Goal: Information Seeking & Learning: Learn about a topic

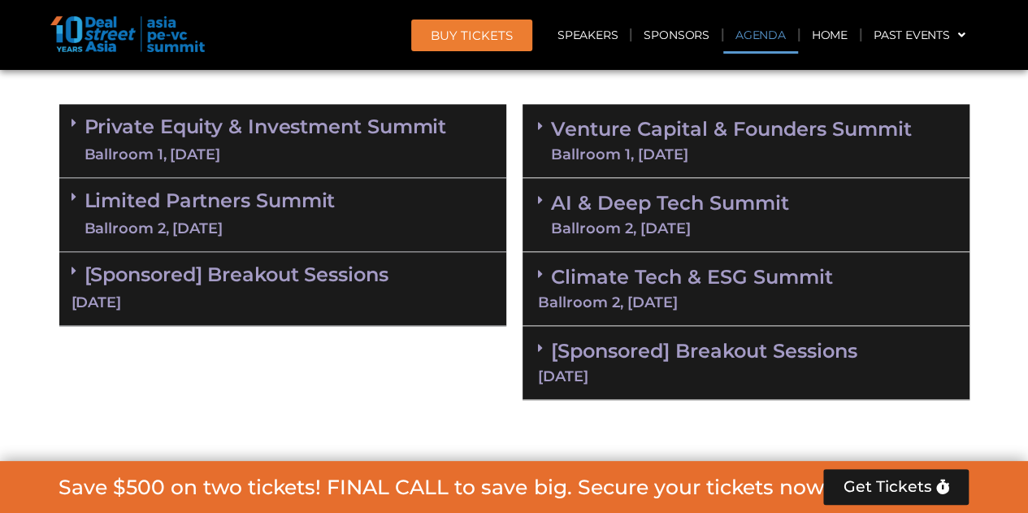
scroll to position [894, 0]
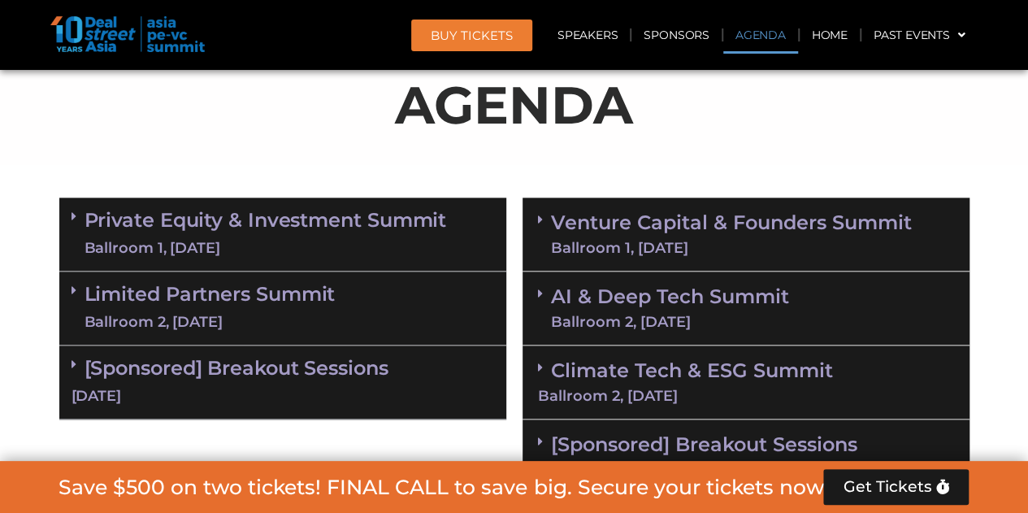
click at [663, 240] on div "Ballroom 1, [DATE]" at bounding box center [731, 247] width 361 height 15
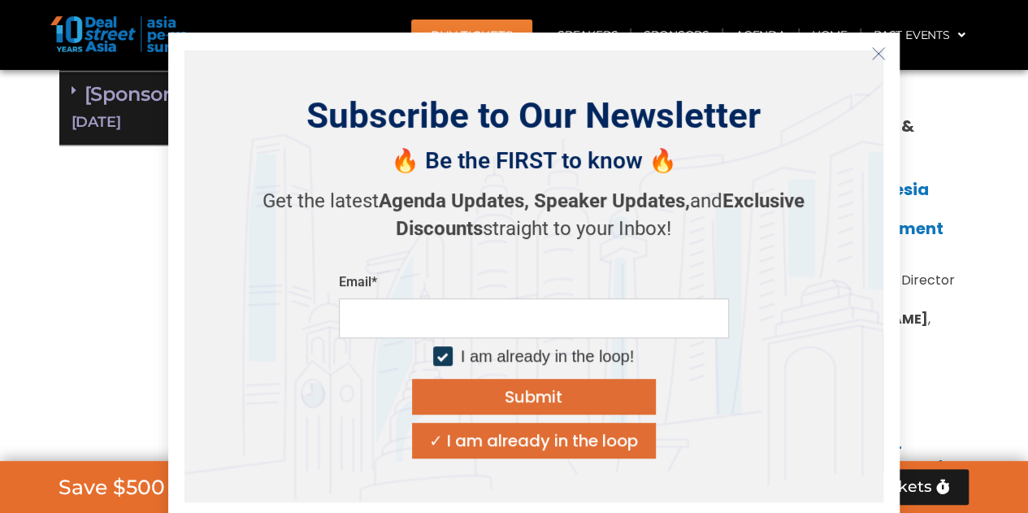
scroll to position [1219, 0]
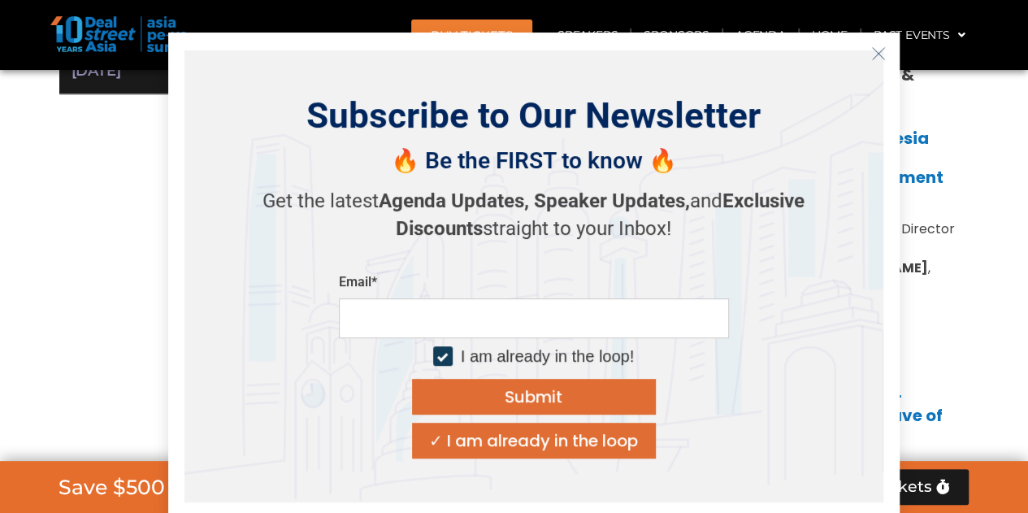
click at [886, 50] on button "Close" at bounding box center [878, 54] width 26 height 26
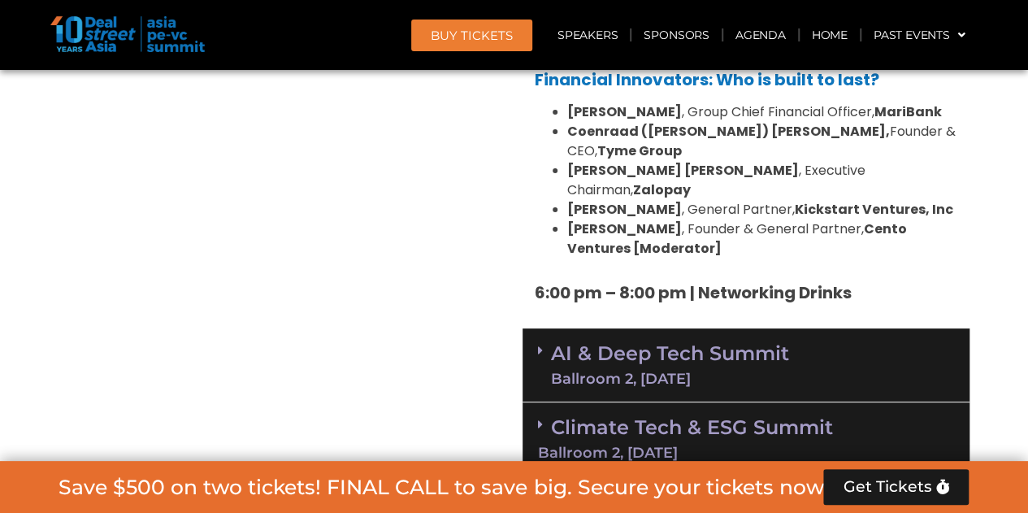
scroll to position [3250, 0]
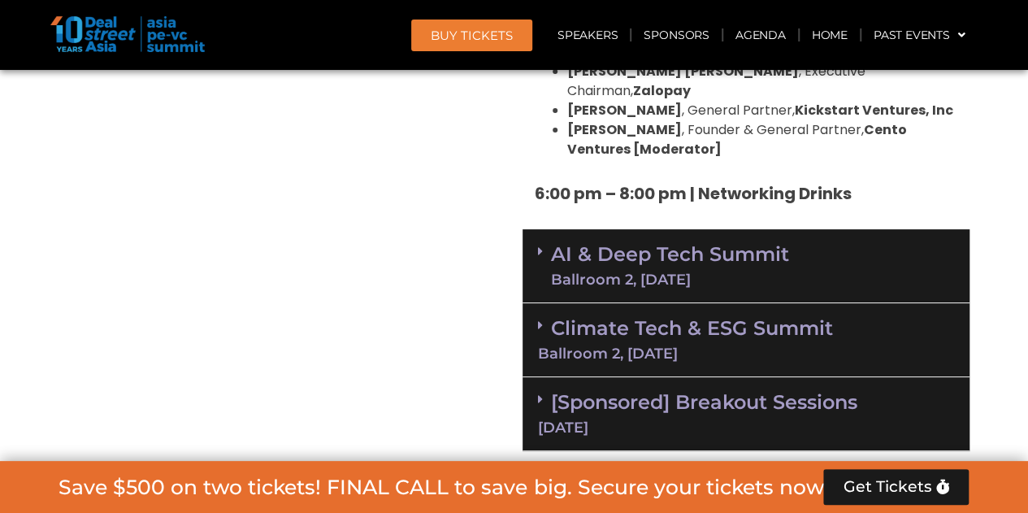
click at [881, 303] on div "Climate Tech & ESG Summit Ballroom 2, [DATE]" at bounding box center [745, 340] width 447 height 74
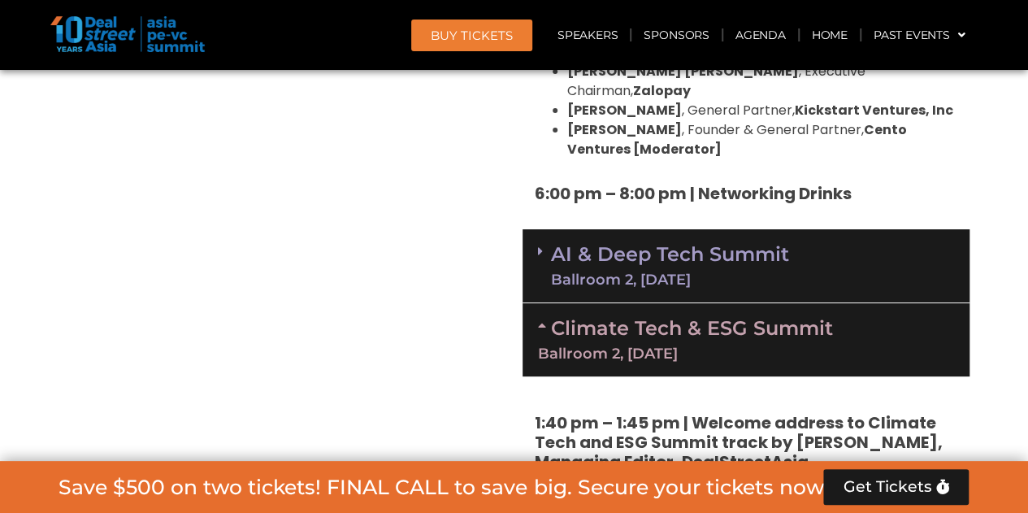
click at [864, 229] on div "AI & Deep Tech Summit Ballroom 2, [DATE]" at bounding box center [745, 266] width 447 height 74
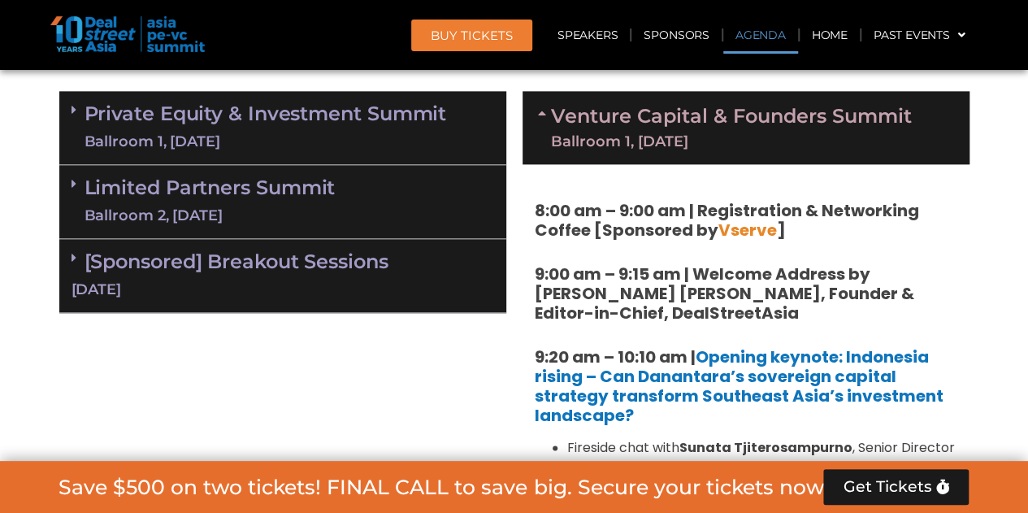
scroll to position [975, 0]
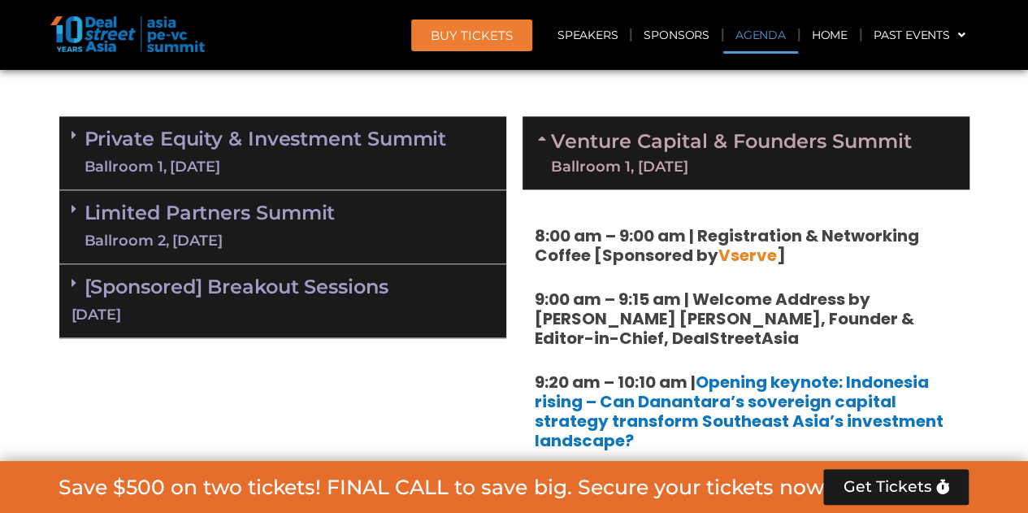
click at [622, 168] on div "Ballroom 1, [DATE]" at bounding box center [731, 166] width 361 height 15
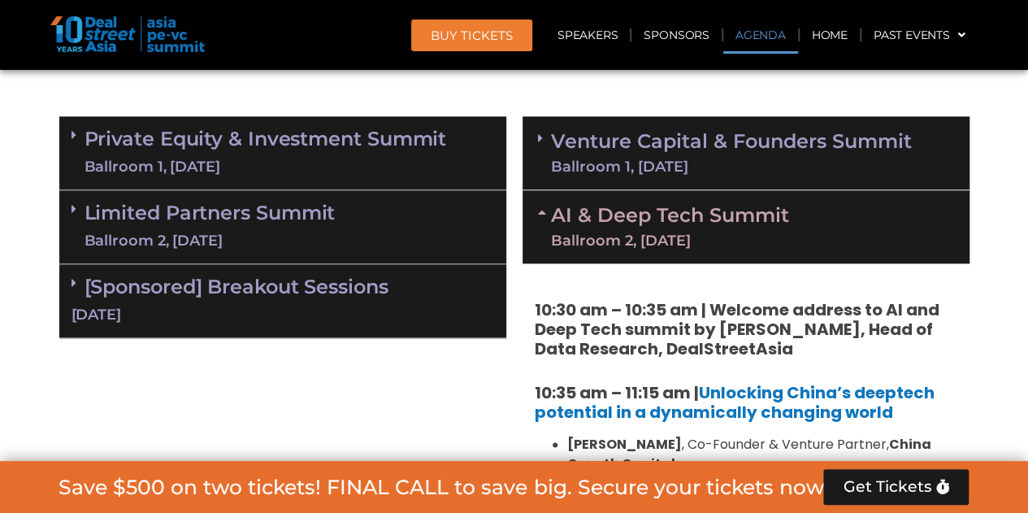
click at [640, 159] on div "Ballroom 1, [DATE]" at bounding box center [731, 166] width 361 height 15
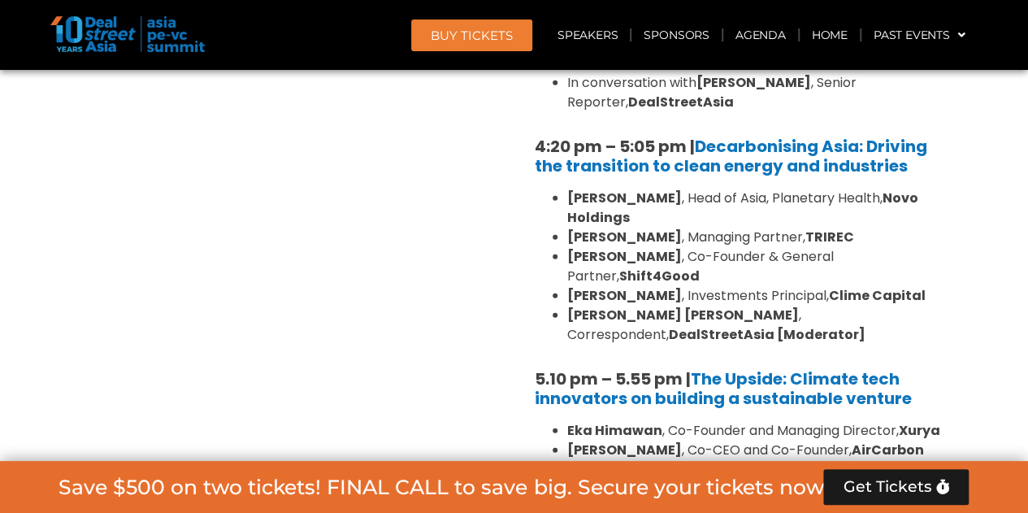
scroll to position [5281, 0]
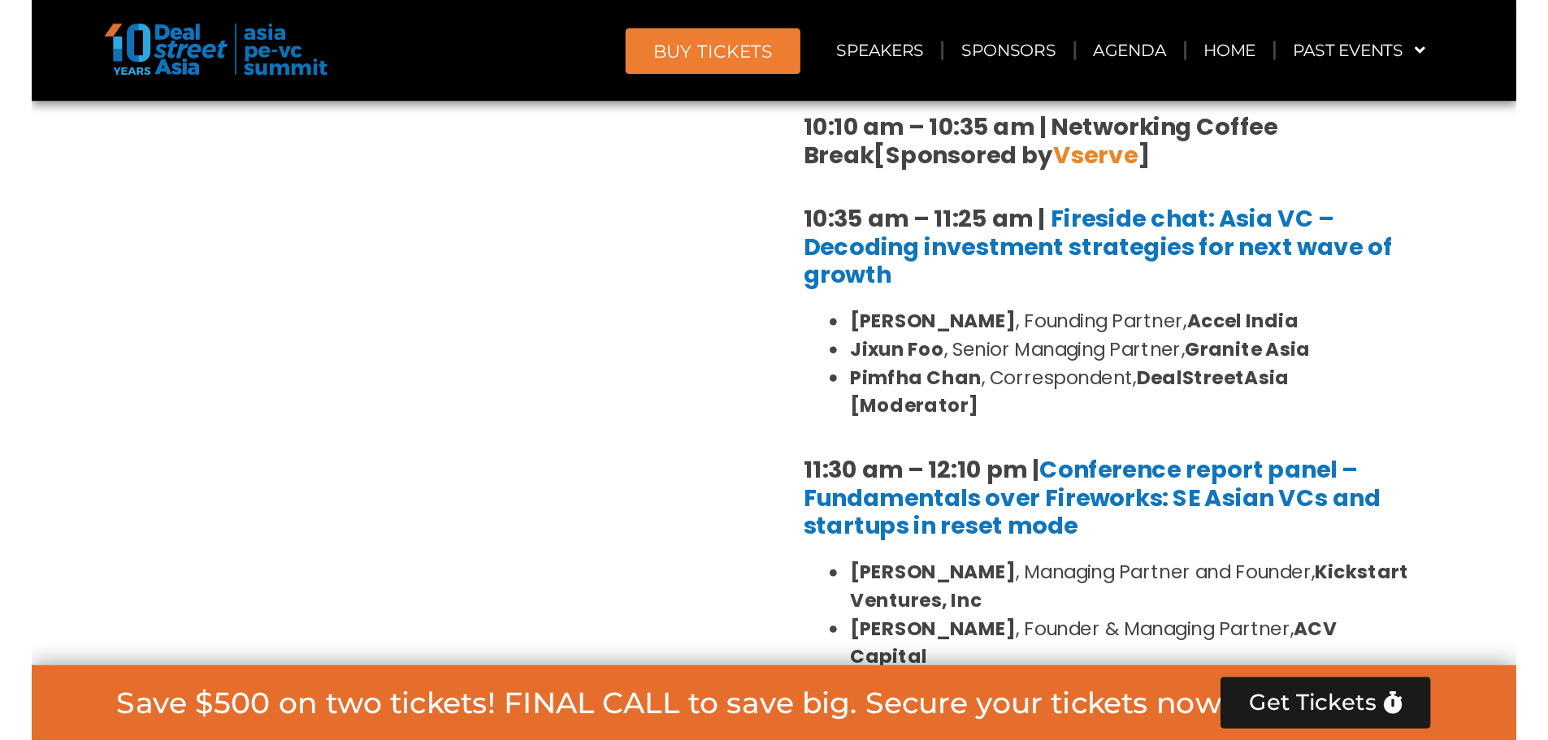
scroll to position [1544, 0]
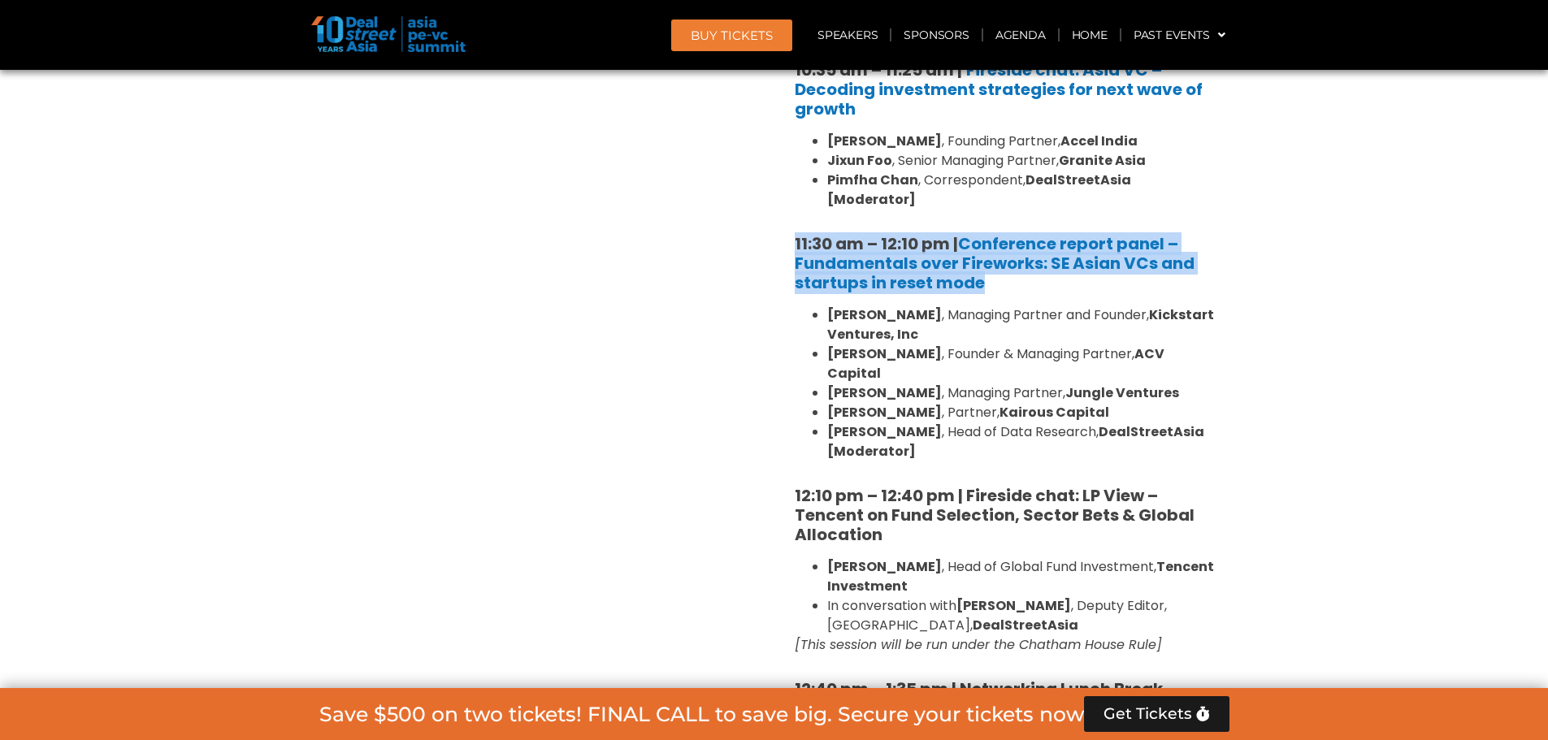
drag, startPoint x: 1154, startPoint y: 266, endPoint x: 760, endPoint y: 232, distance: 395.5
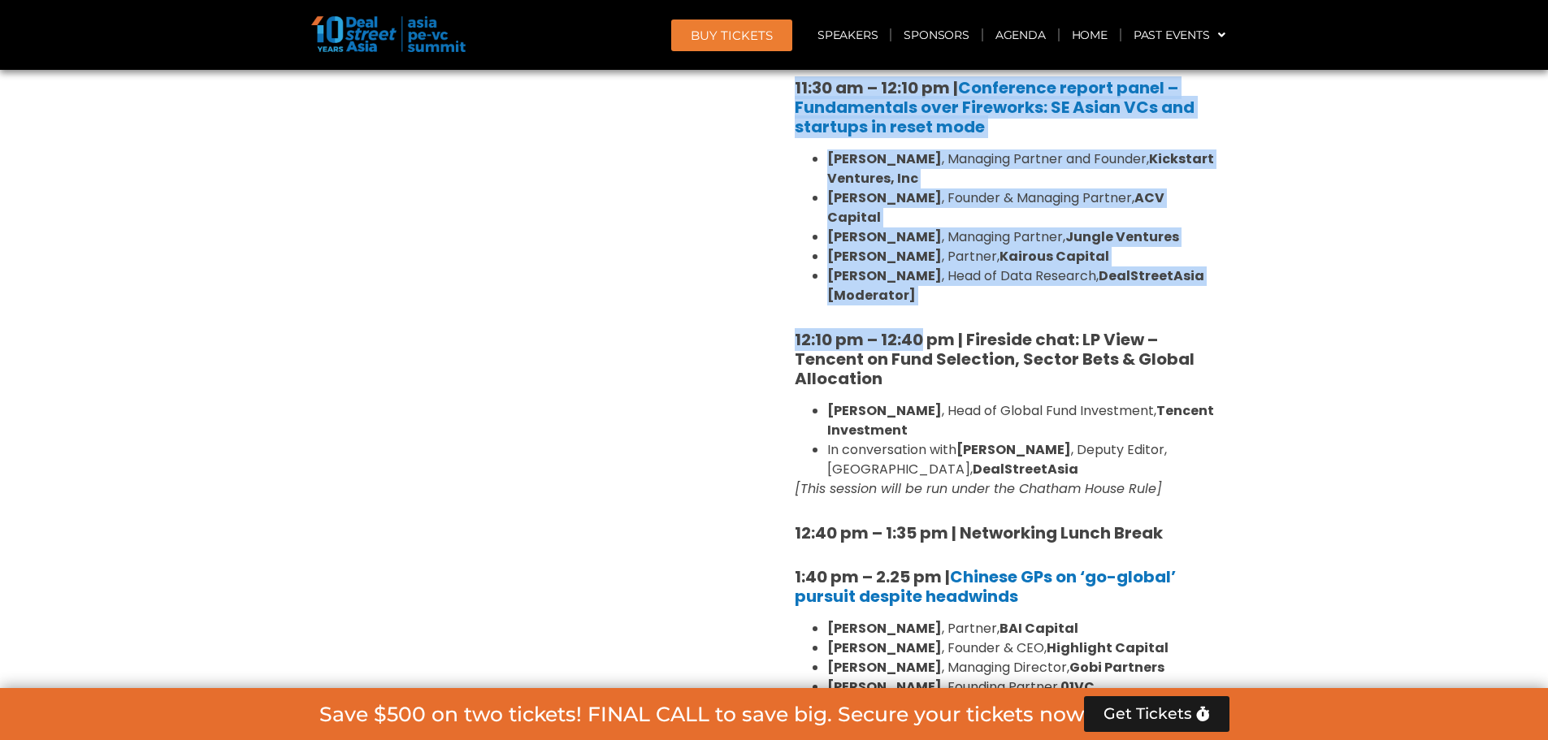
scroll to position [1706, 0]
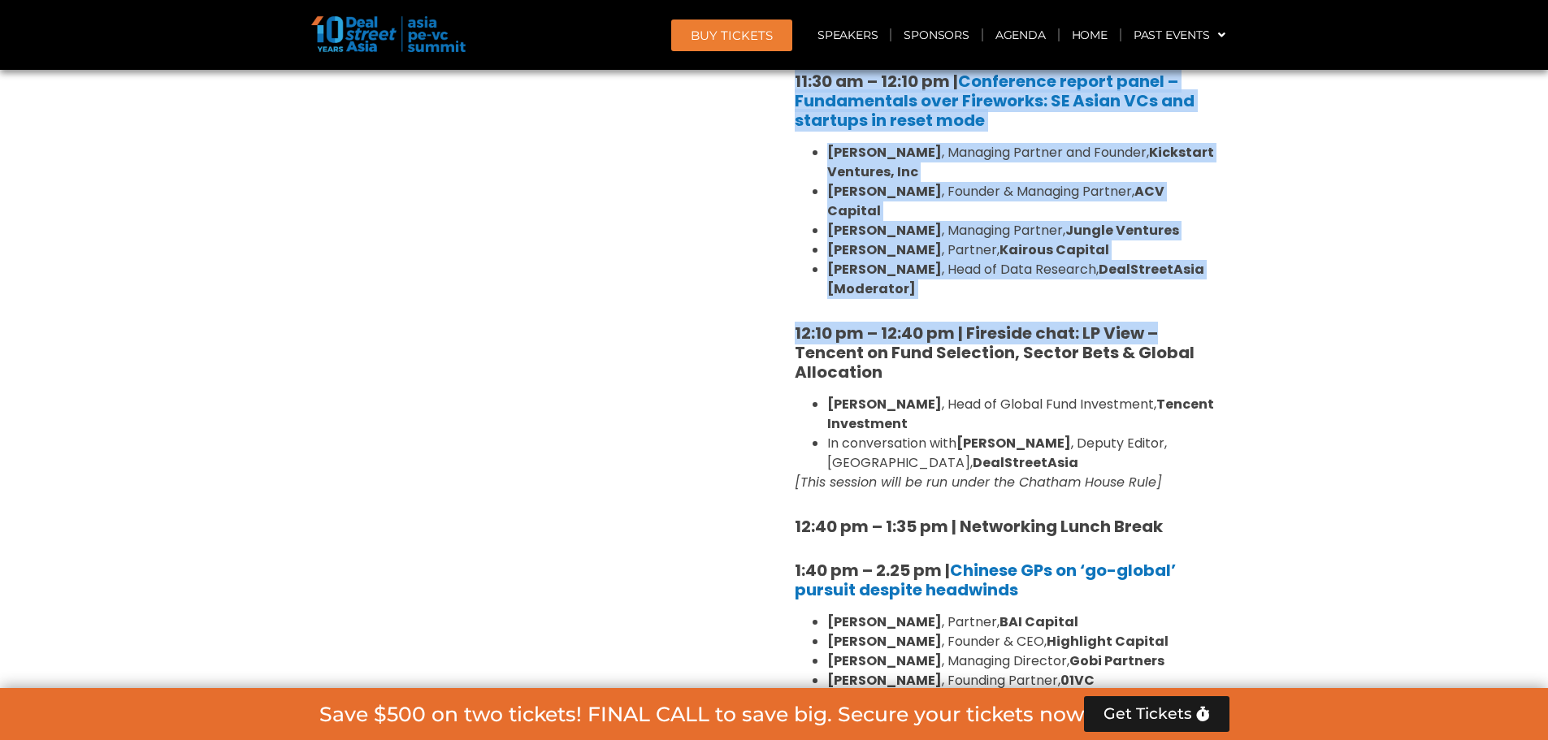
drag, startPoint x: 806, startPoint y: 187, endPoint x: 1236, endPoint y: 262, distance: 436.2
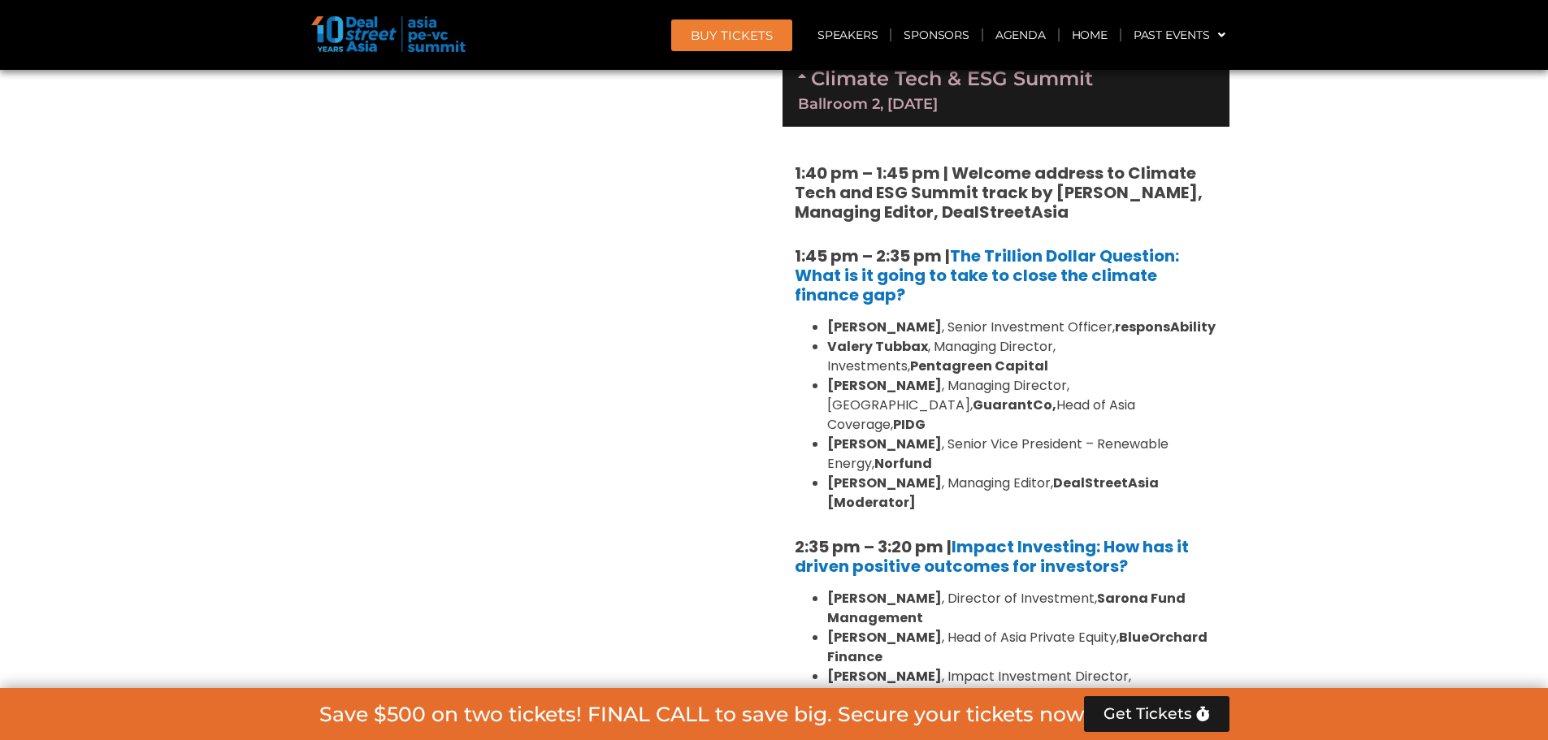
scroll to position [4306, 0]
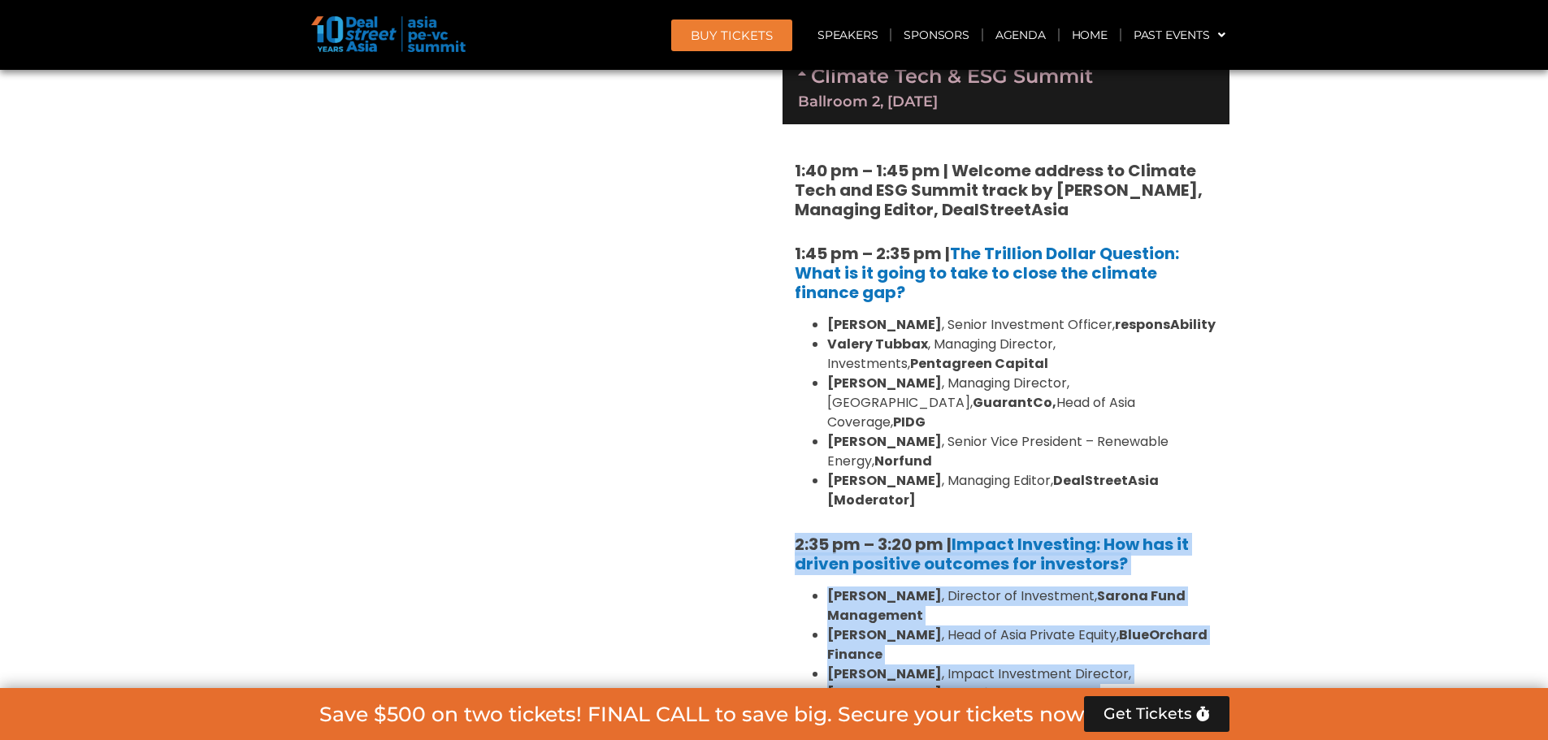
drag, startPoint x: 791, startPoint y: 344, endPoint x: 1151, endPoint y: 558, distance: 419.0
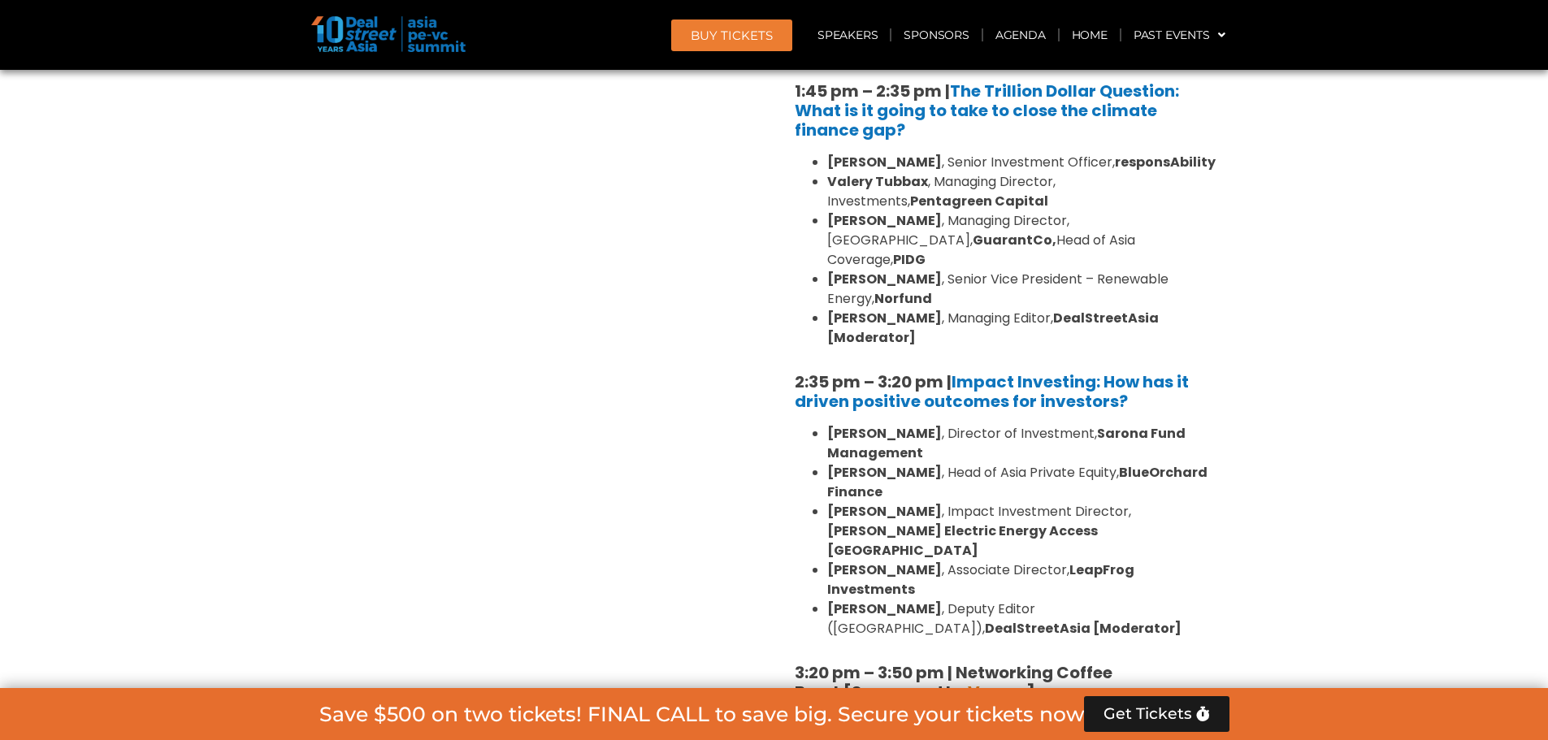
scroll to position [4387, 0]
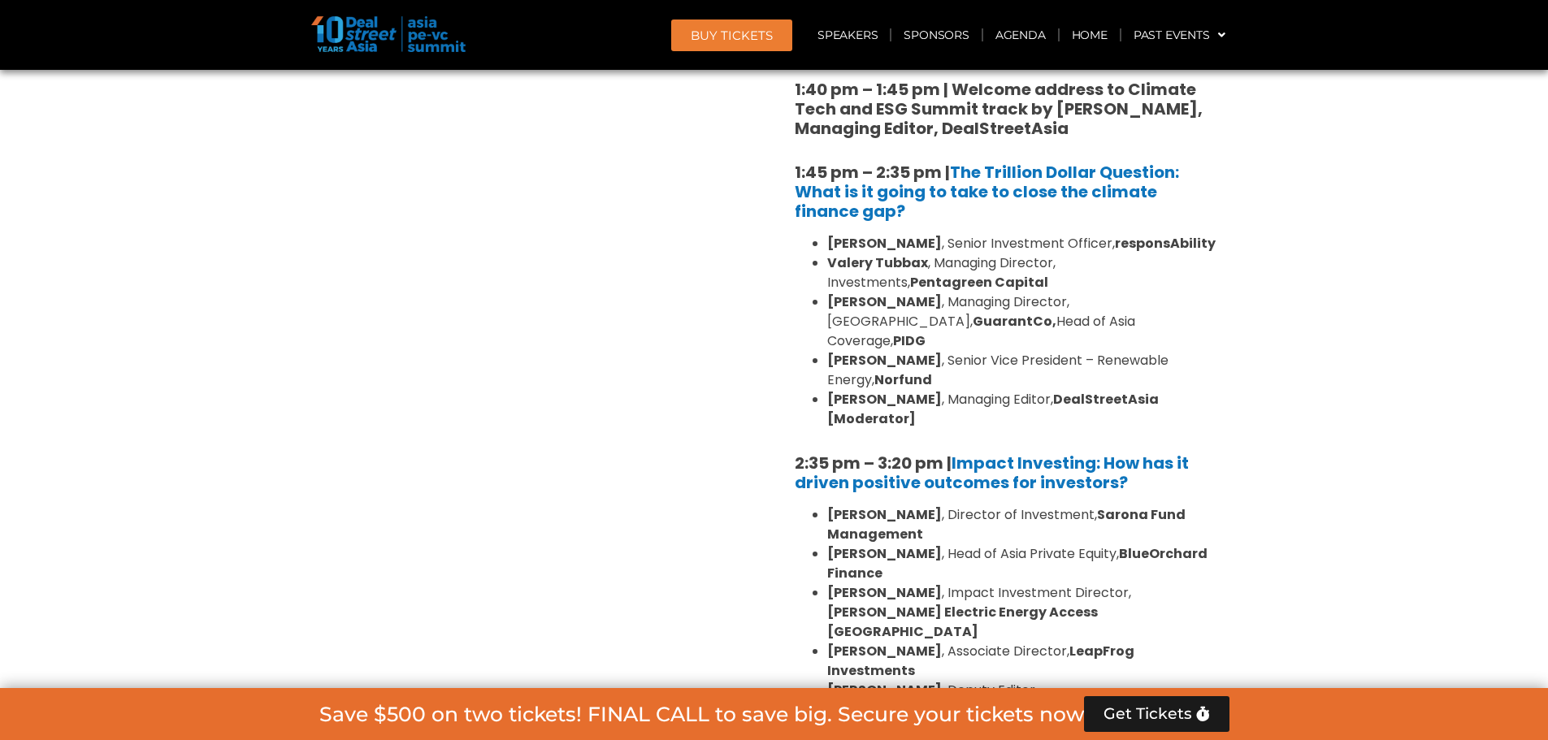
drag, startPoint x: 783, startPoint y: 269, endPoint x: 1072, endPoint y: 379, distance: 308.9
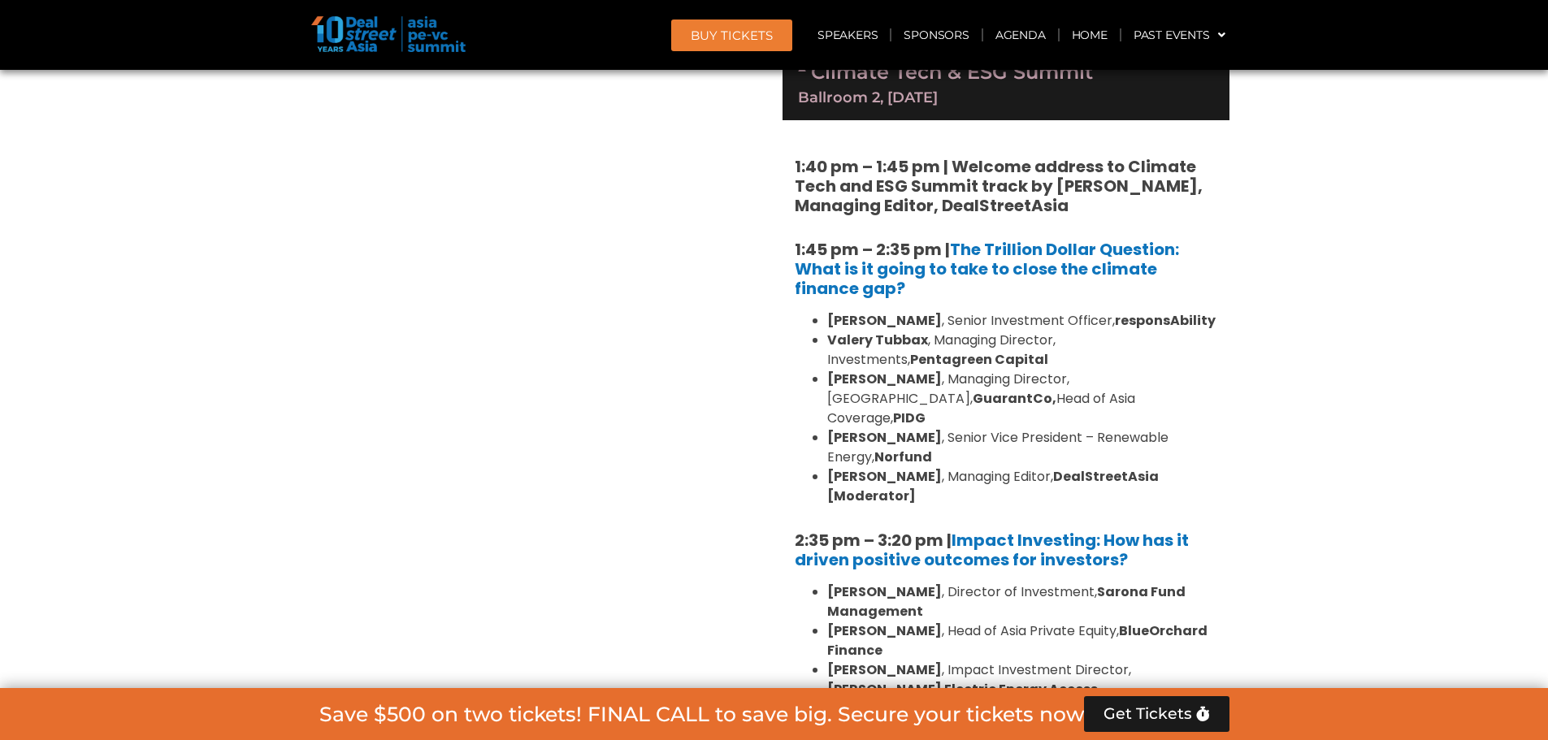
scroll to position [4306, 0]
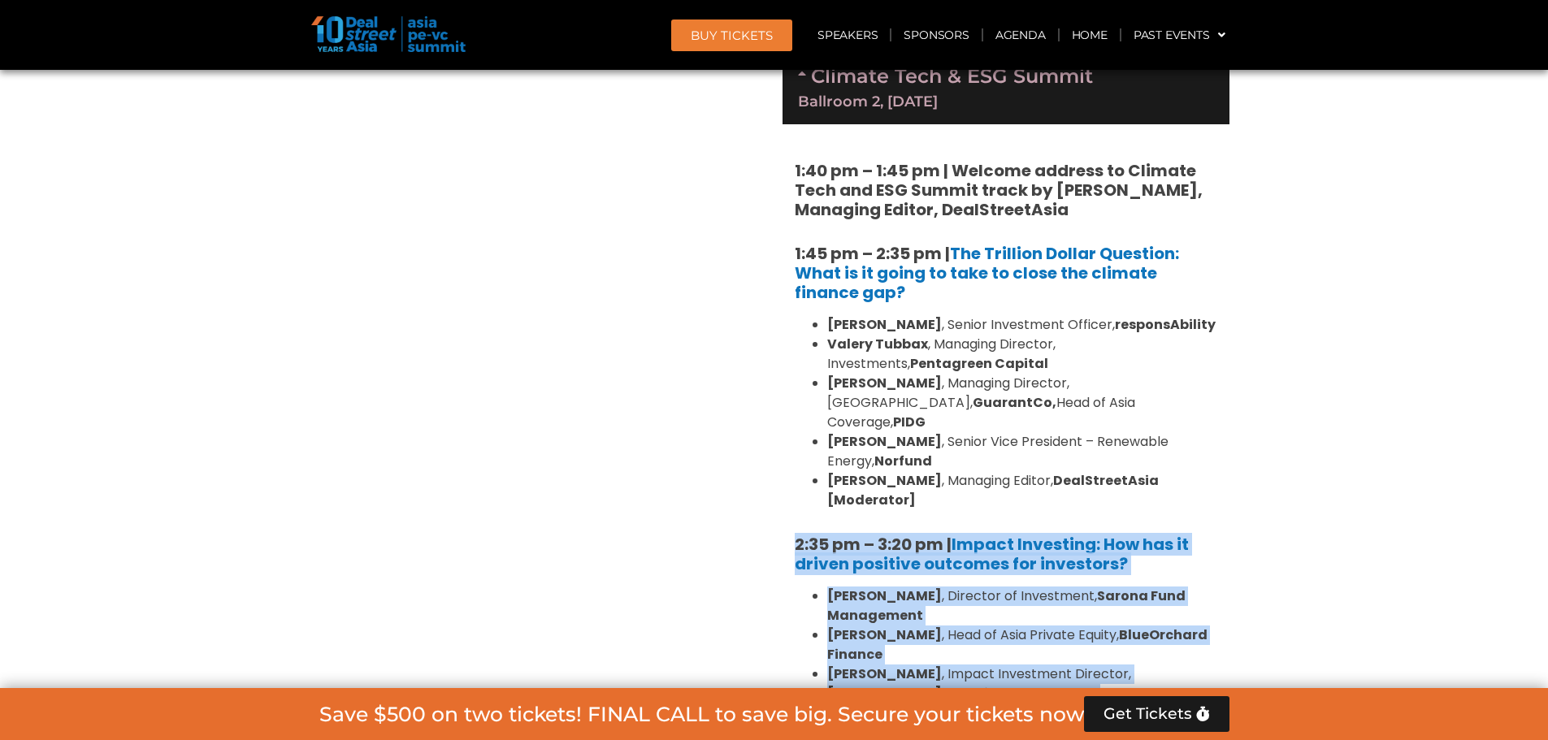
drag, startPoint x: 792, startPoint y: 345, endPoint x: 1034, endPoint y: 552, distance: 318.1
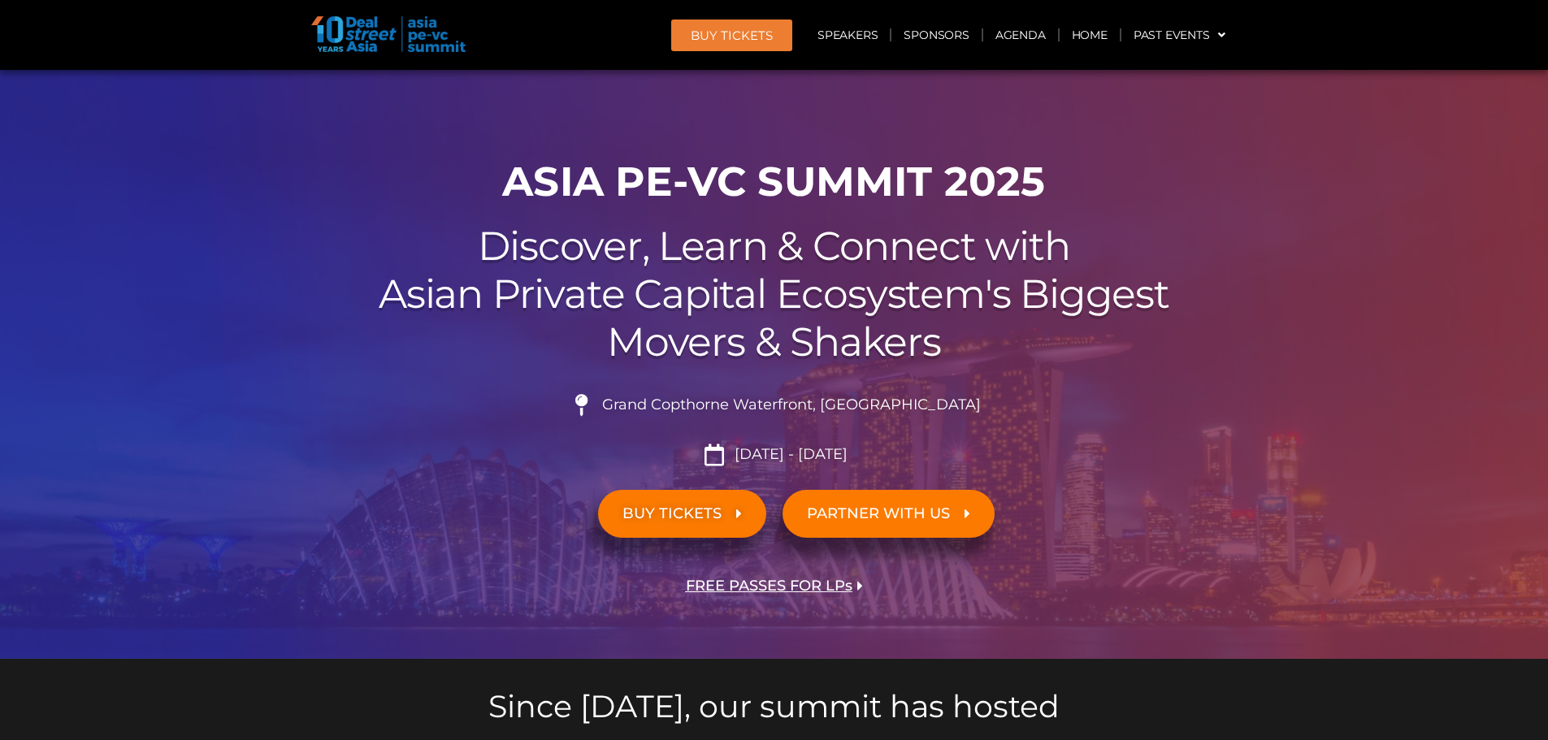
scroll to position [0, 0]
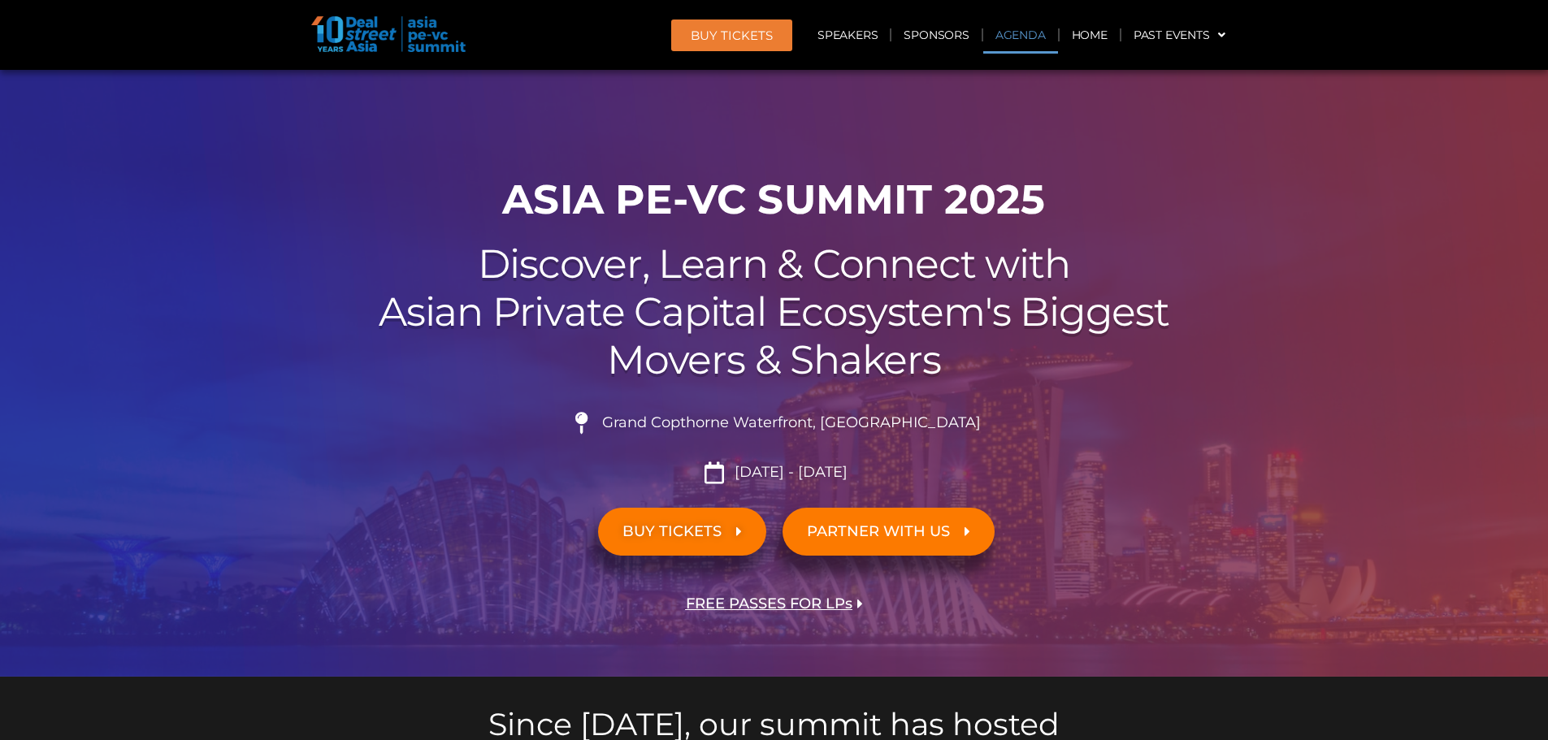
click at [996, 37] on link "Agenda" at bounding box center [1020, 34] width 75 height 37
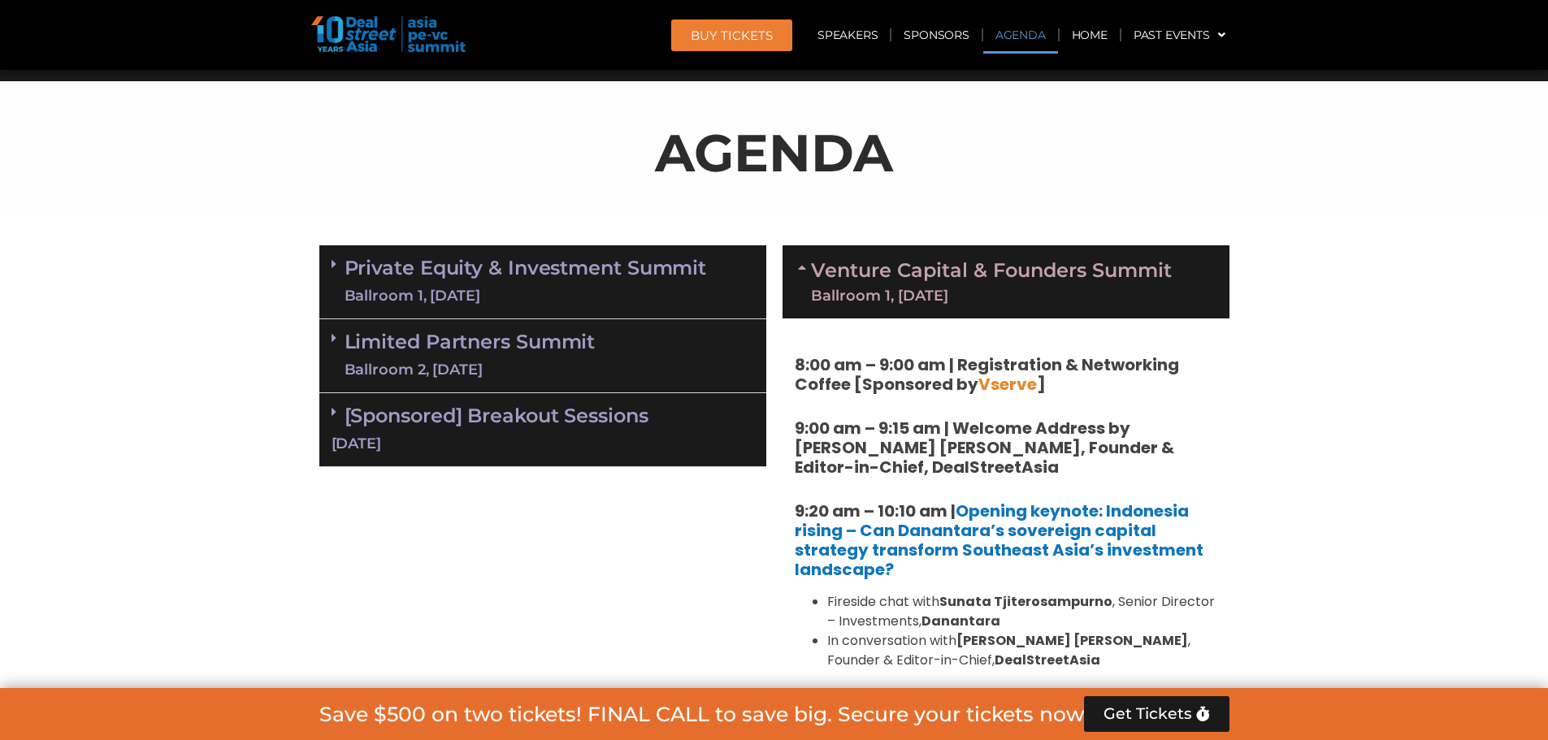
scroll to position [946, 0]
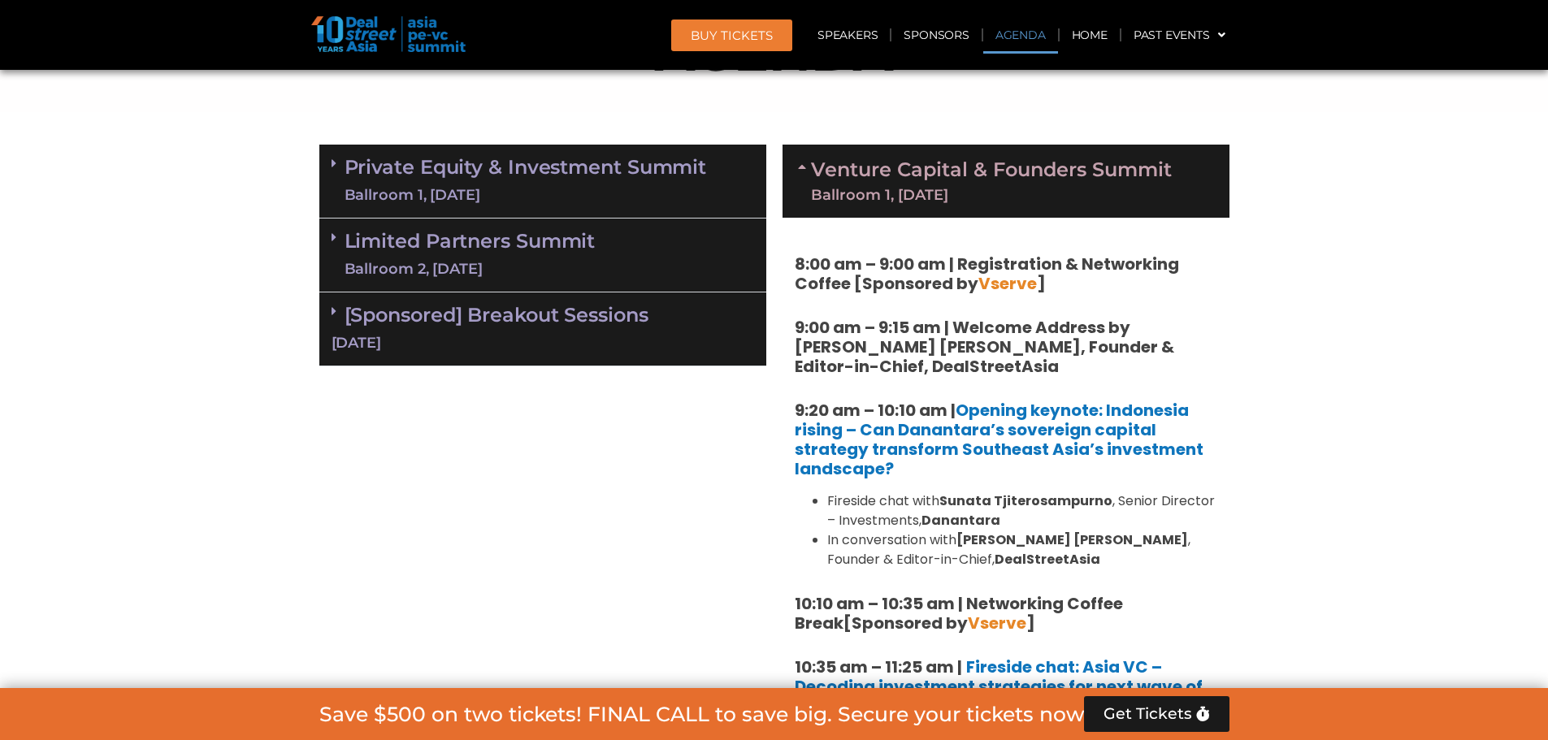
click at [592, 262] on div "Ballroom 2, [DATE]" at bounding box center [469, 269] width 251 height 20
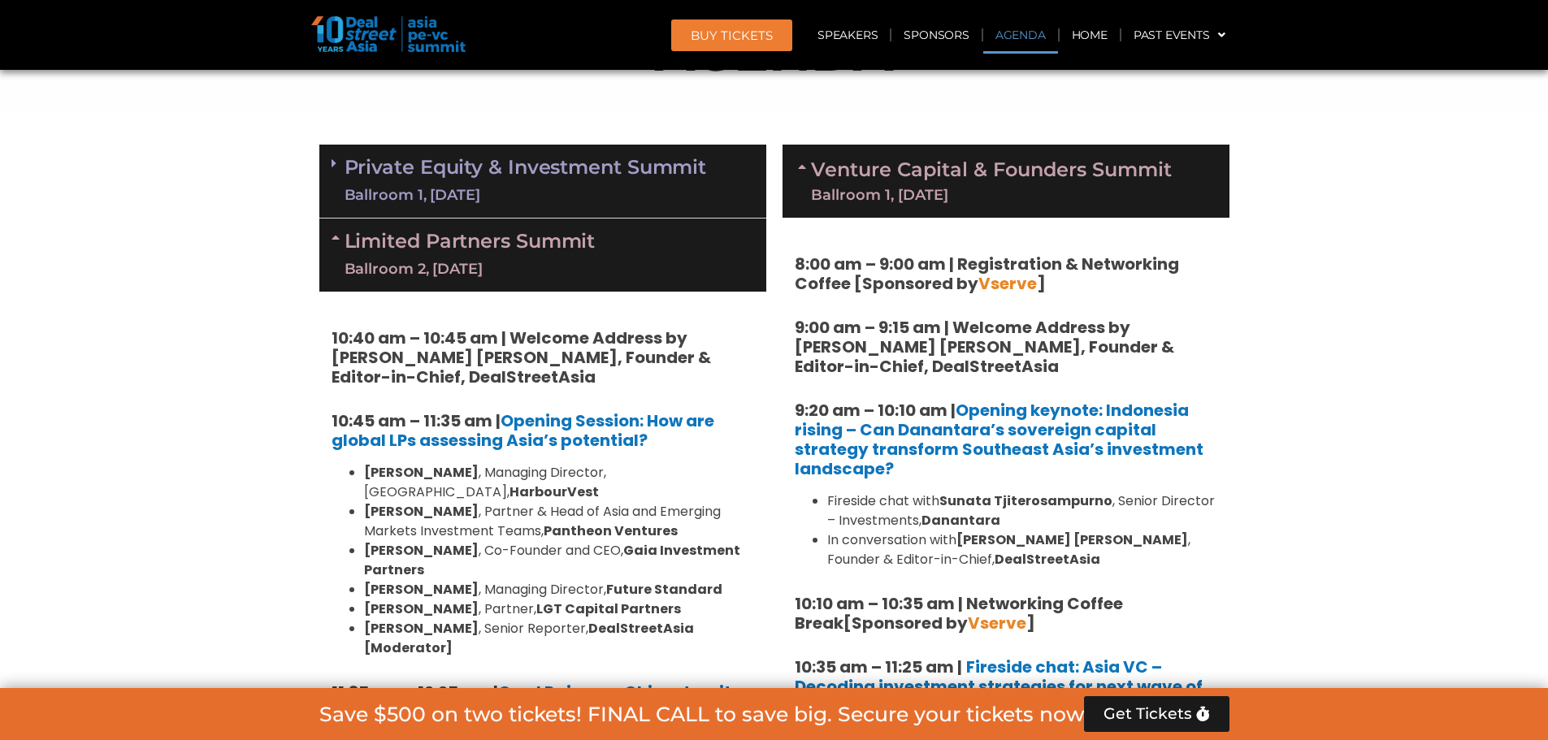
click at [592, 262] on div "Ballroom 2, [DATE]" at bounding box center [469, 269] width 251 height 20
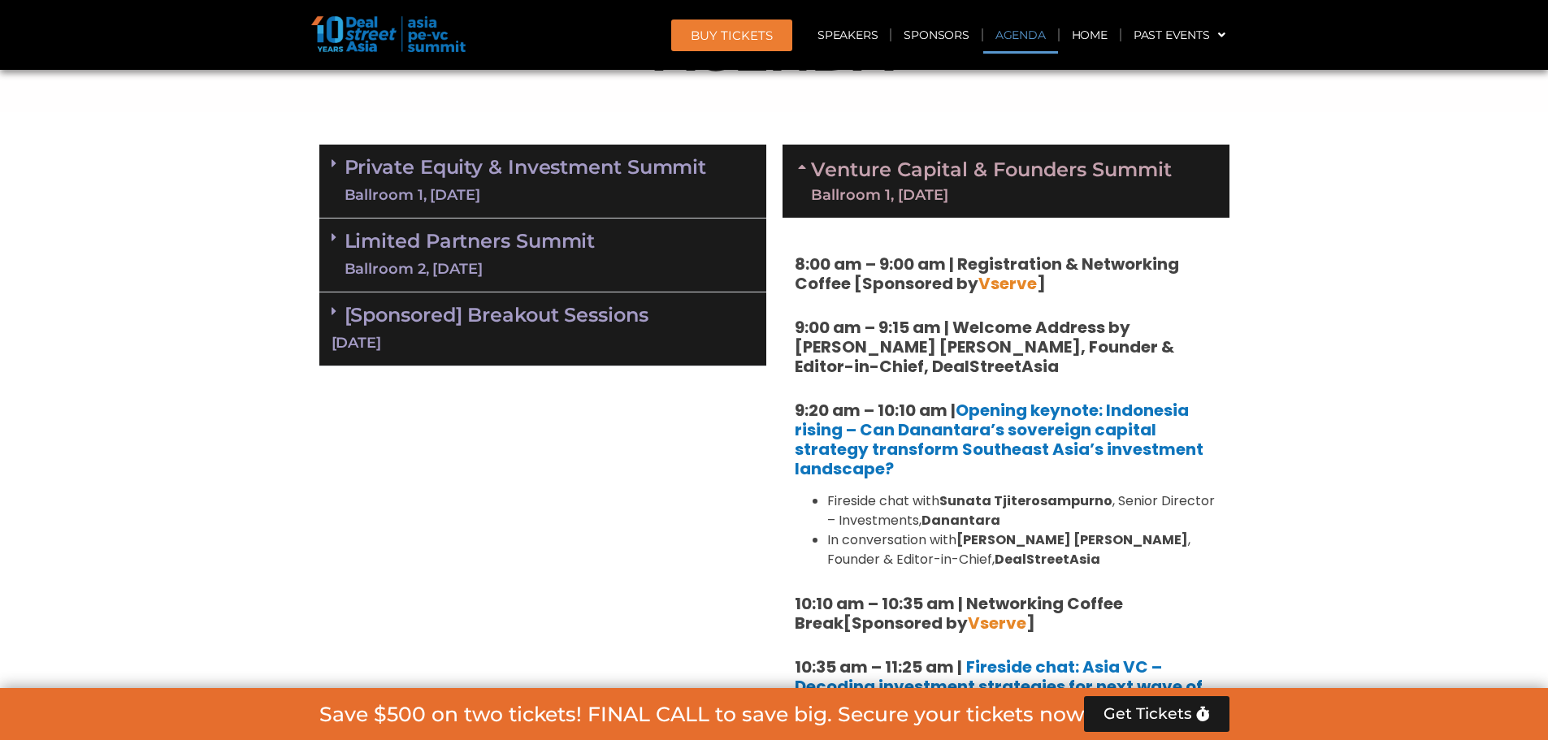
click at [1001, 193] on div "Ballroom 1, [DATE]" at bounding box center [991, 195] width 361 height 15
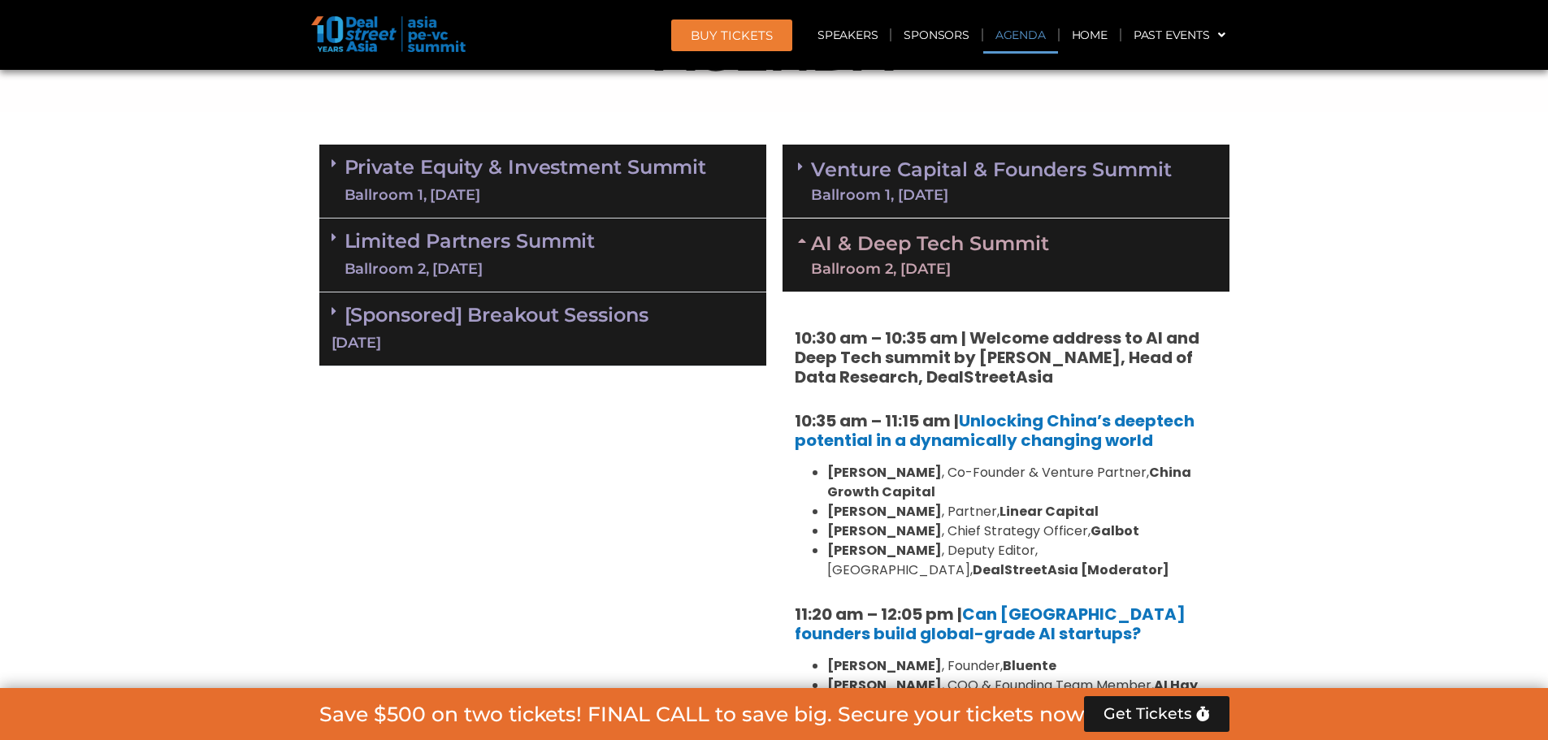
click at [990, 245] on link "AI & Deep Tech Summit Ballroom 2, [DATE]" at bounding box center [930, 255] width 238 height 42
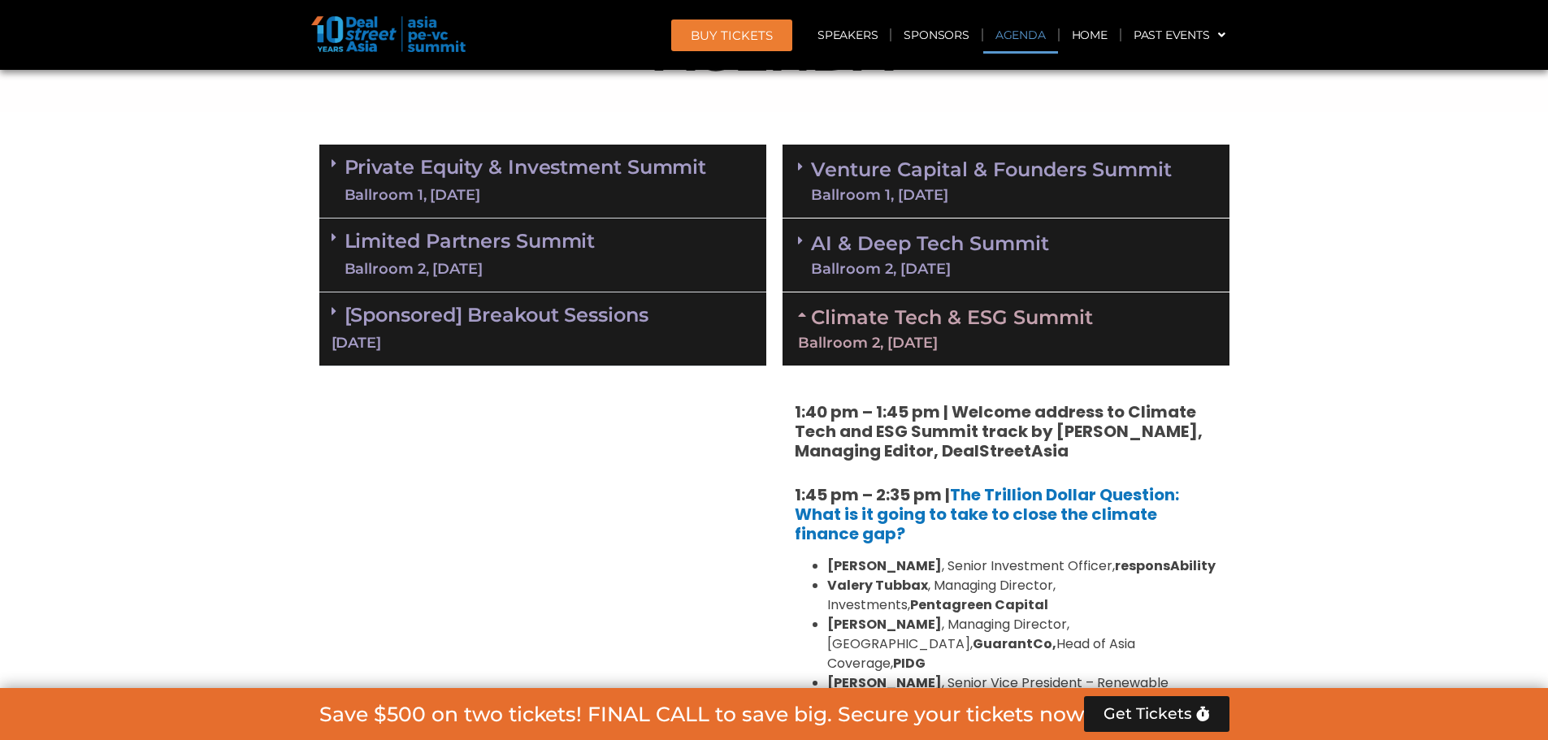
click at [996, 336] on div "Ballroom 2, [DATE]" at bounding box center [1006, 343] width 416 height 15
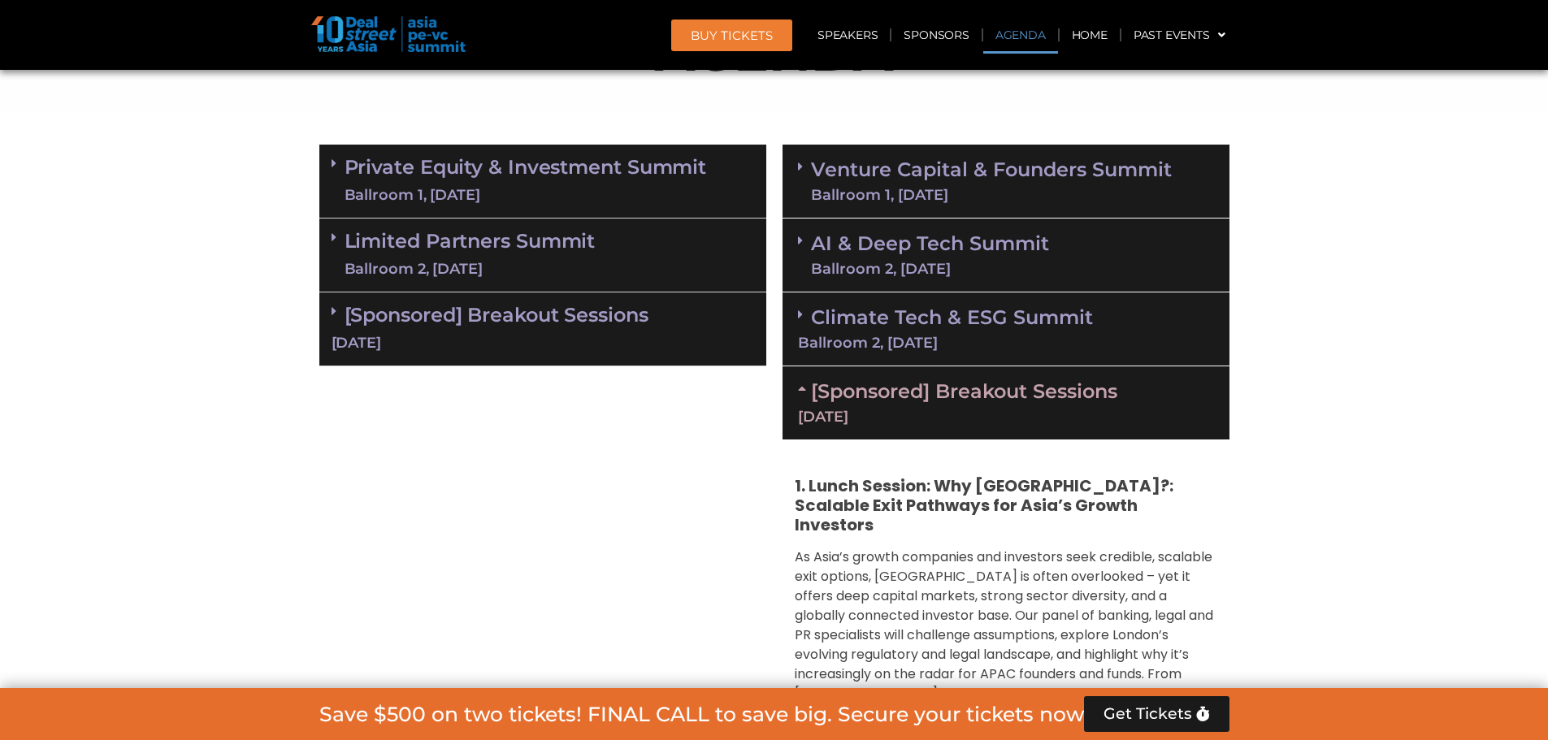
click at [982, 392] on link "[Sponsored] Breakout Sessions [DATE]" at bounding box center [1006, 401] width 416 height 45
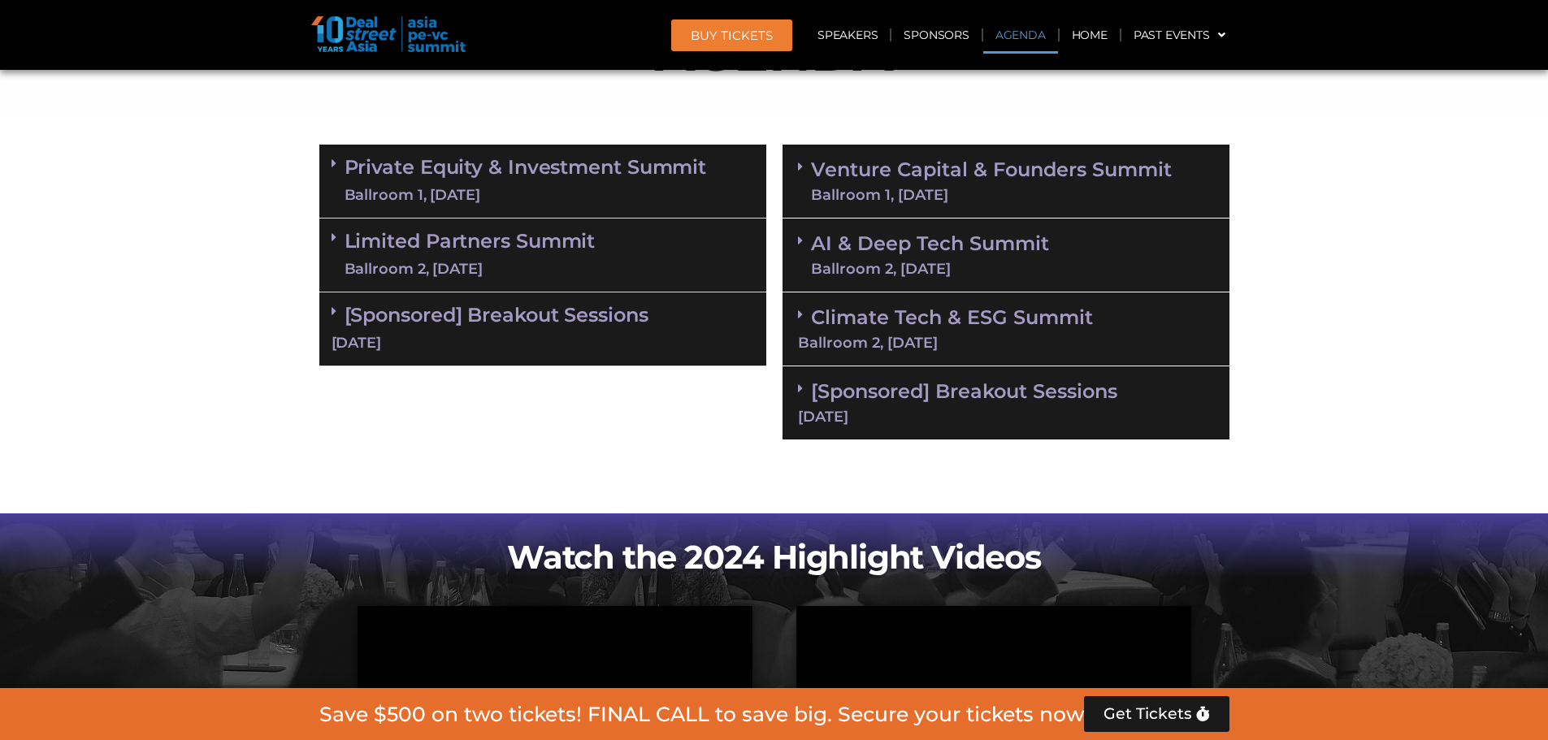
click at [869, 392] on link "[Sponsored] Breakout Sessions [DATE]" at bounding box center [1006, 401] width 416 height 45
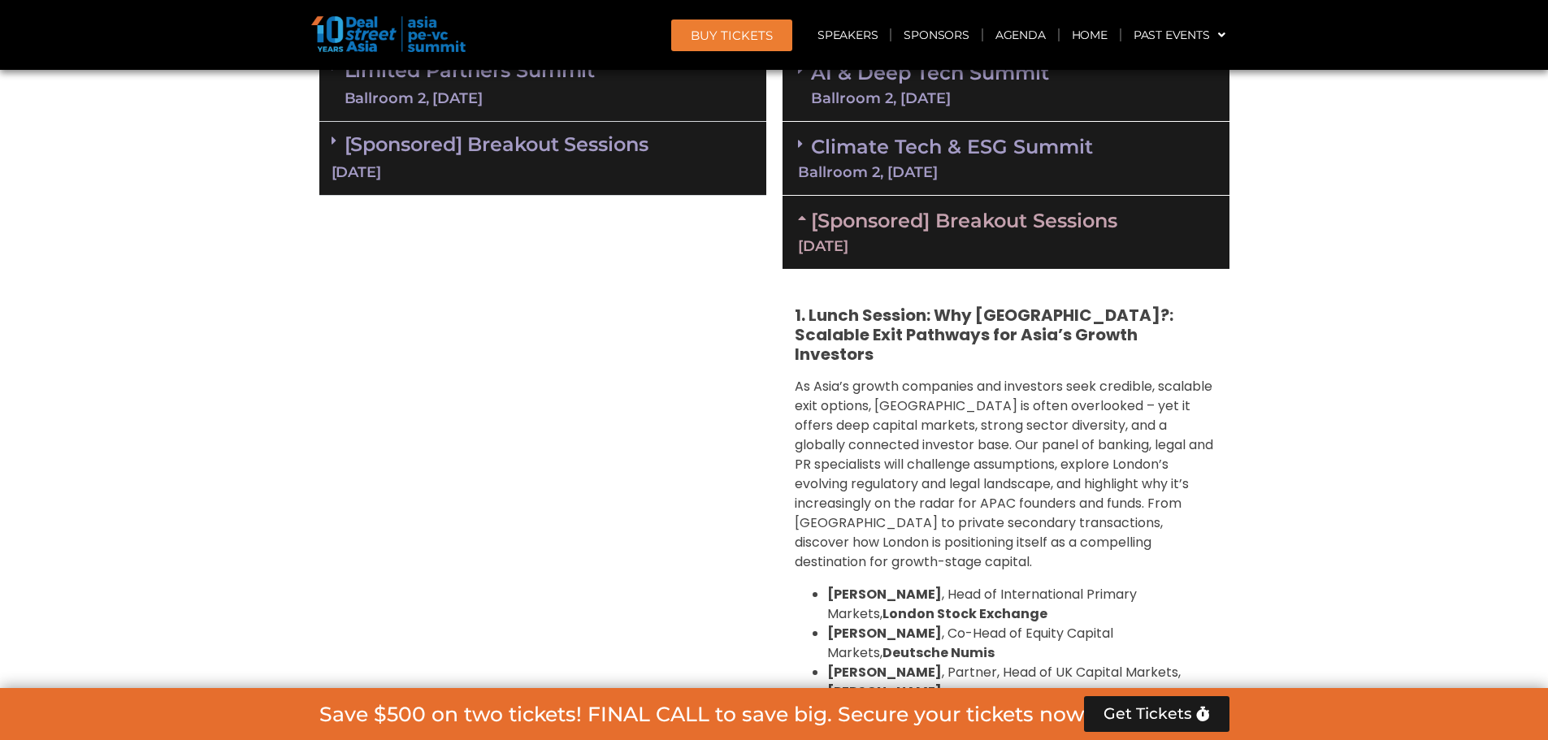
scroll to position [1109, 0]
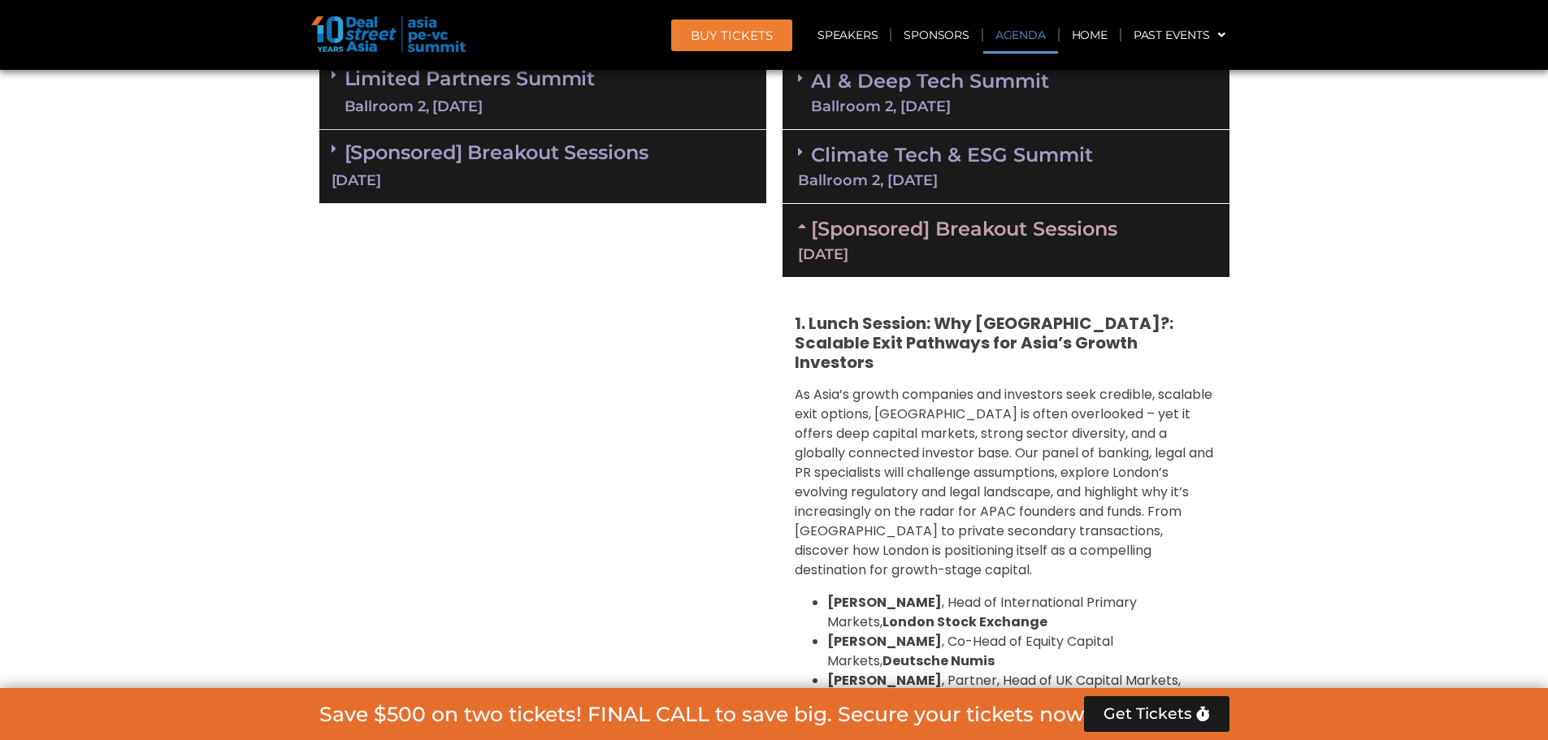
click at [933, 249] on div "[DATE]" at bounding box center [1006, 254] width 416 height 15
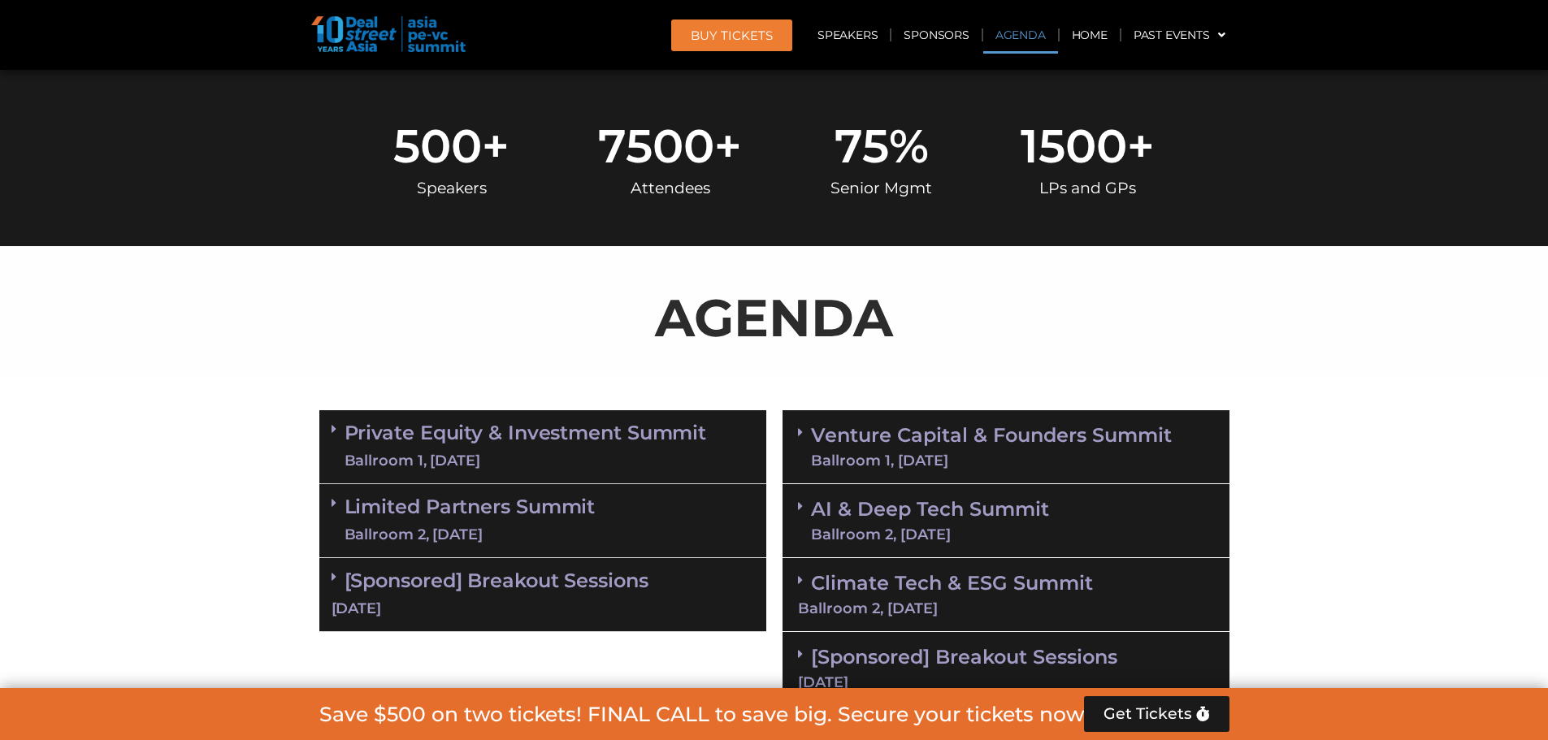
scroll to position [865, 0]
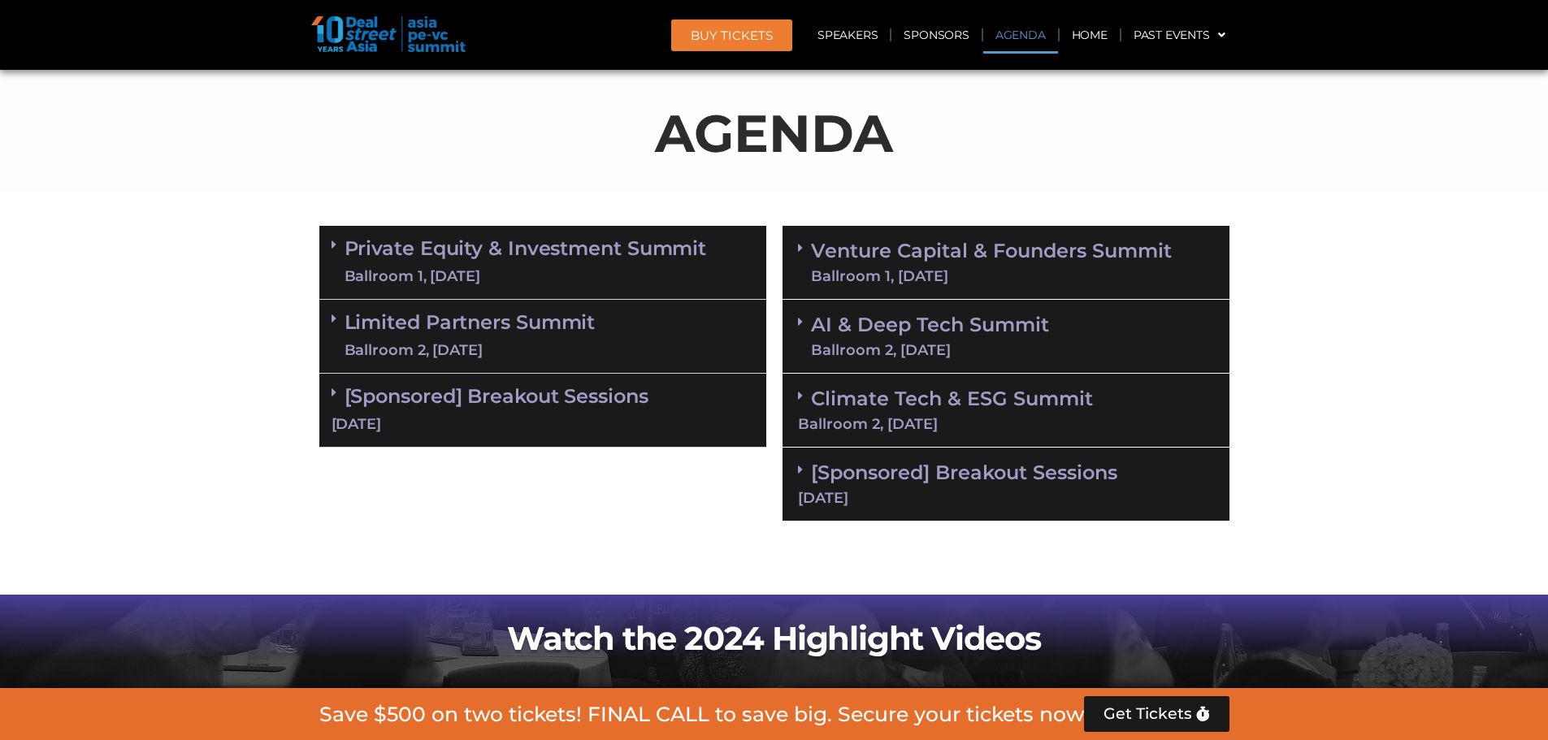
click at [1027, 336] on div "AI & Deep Tech Summit Ballroom 2, [DATE]" at bounding box center [1005, 337] width 447 height 74
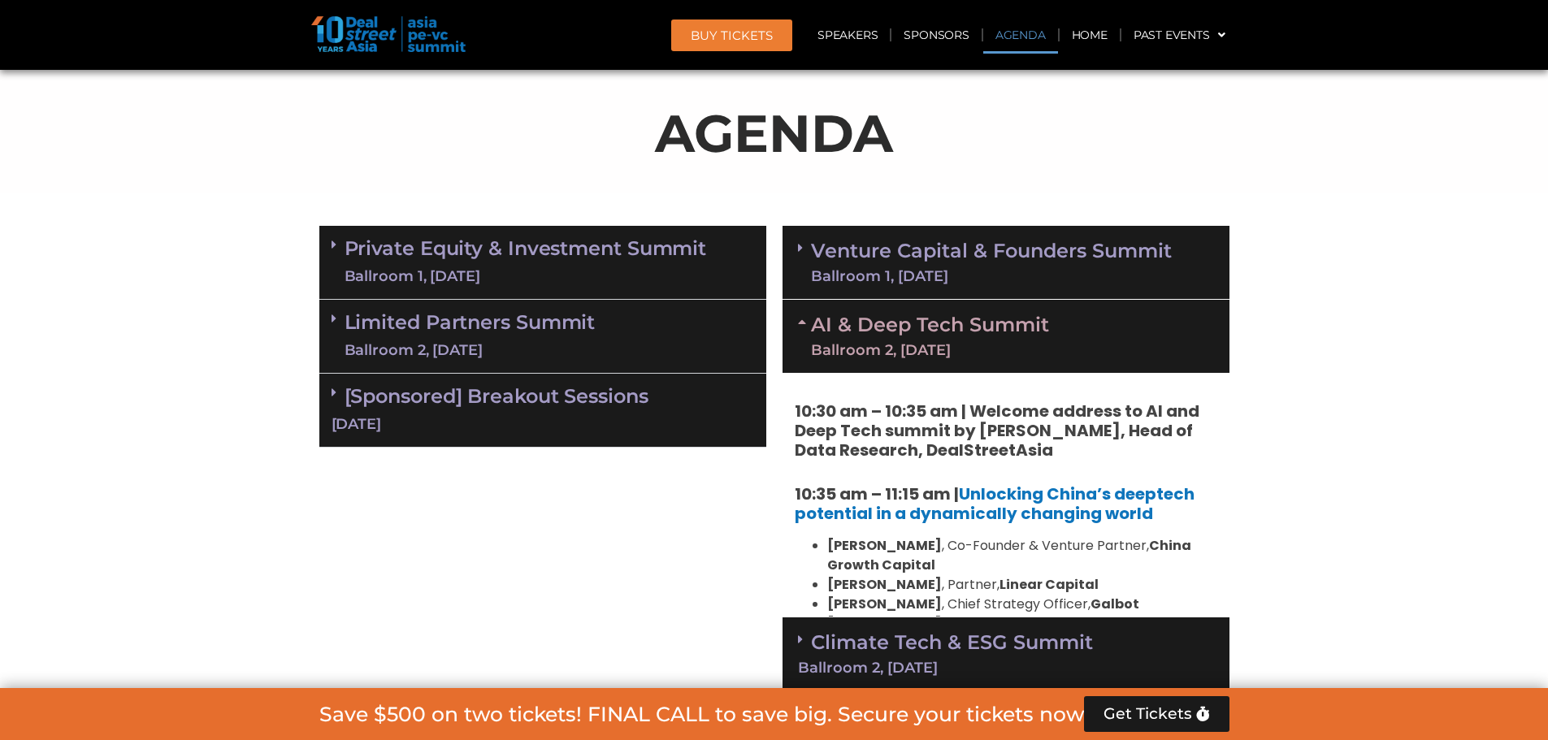
click at [1027, 275] on div "Ballroom 1, [DATE]" at bounding box center [991, 276] width 361 height 15
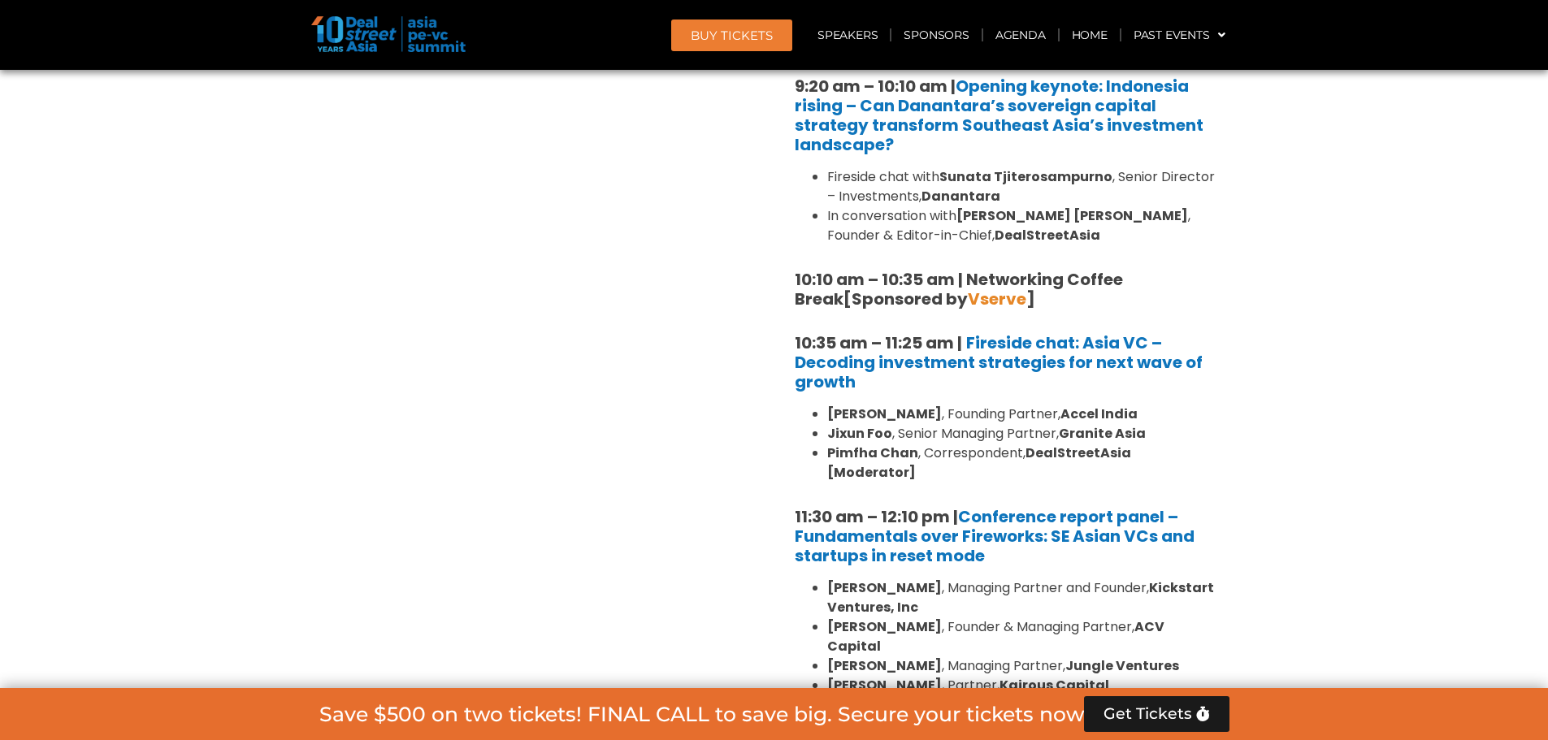
scroll to position [1271, 0]
